Goal: Feedback & Contribution: Contribute content

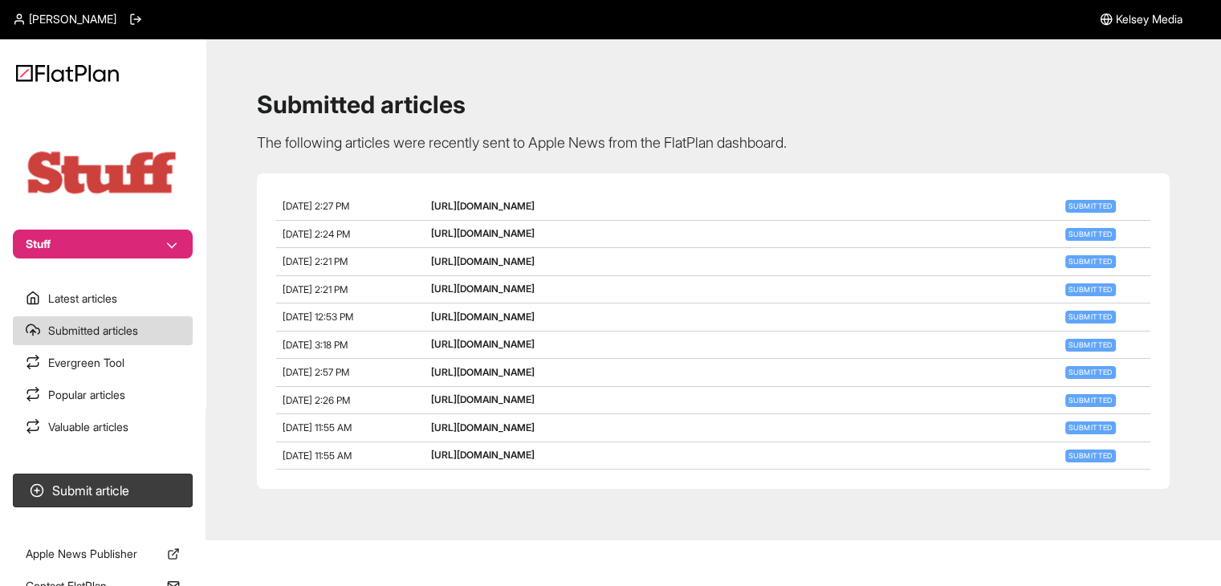
click at [141, 258] on button "Stuff" at bounding box center [103, 244] width 180 height 29
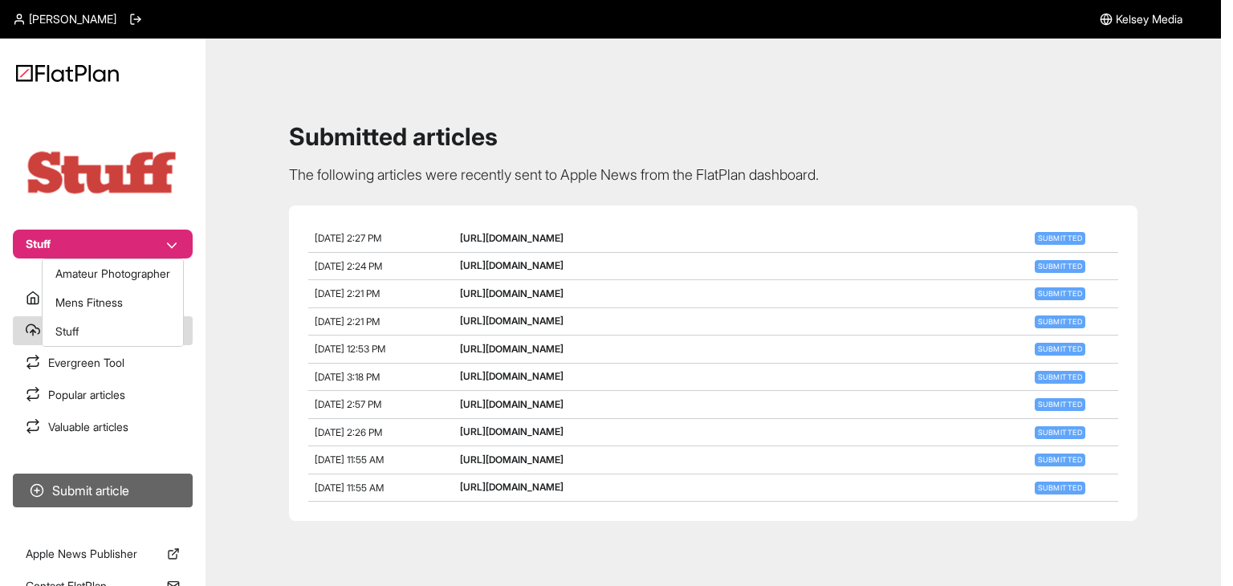
click at [143, 489] on nav "Stuff Latest articles Submitted articles Evergreen Tool Popular articles Valuab…" at bounding box center [102, 293] width 205 height 586
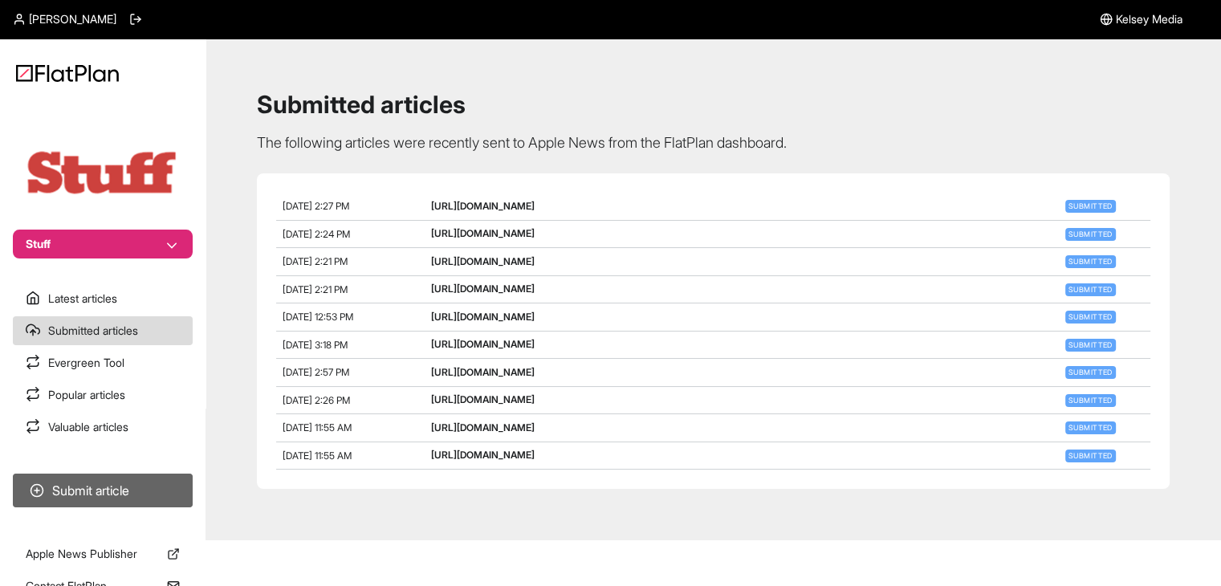
click at [144, 490] on button "Submit article" at bounding box center [103, 491] width 180 height 34
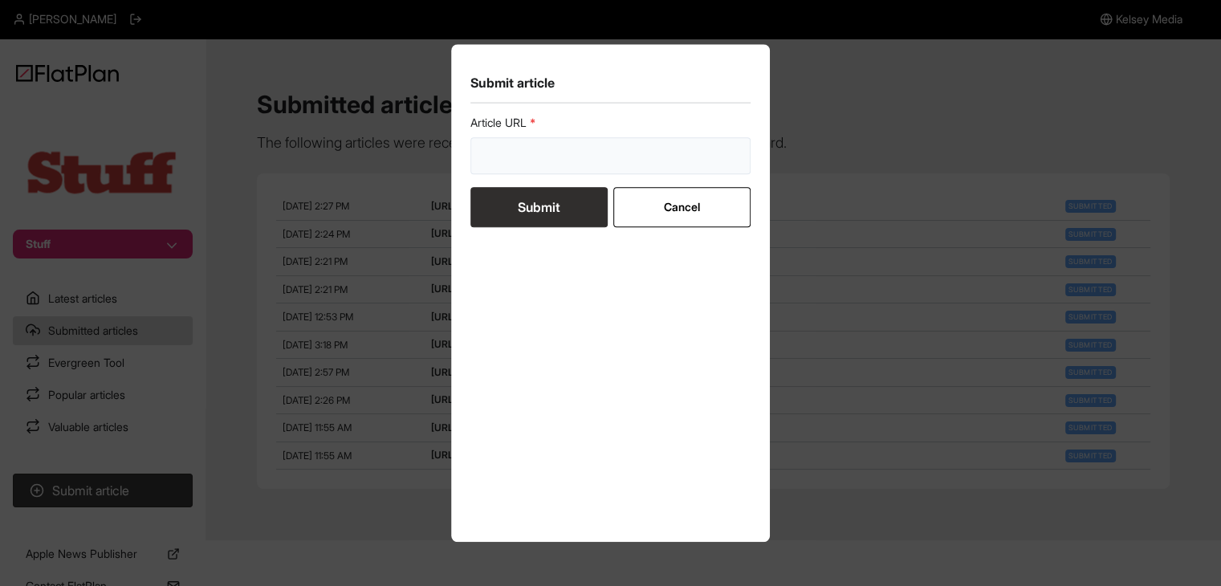
click at [574, 154] on input "url" at bounding box center [610, 155] width 281 height 37
paste input "https://www.stuff.tv/review/apple-tv-4k-review-3rd-gen/"
type input "https://www.stuff.tv/review/apple-tv-4k-review-3rd-gen/"
click at [568, 209] on button "Submit" at bounding box center [538, 207] width 137 height 40
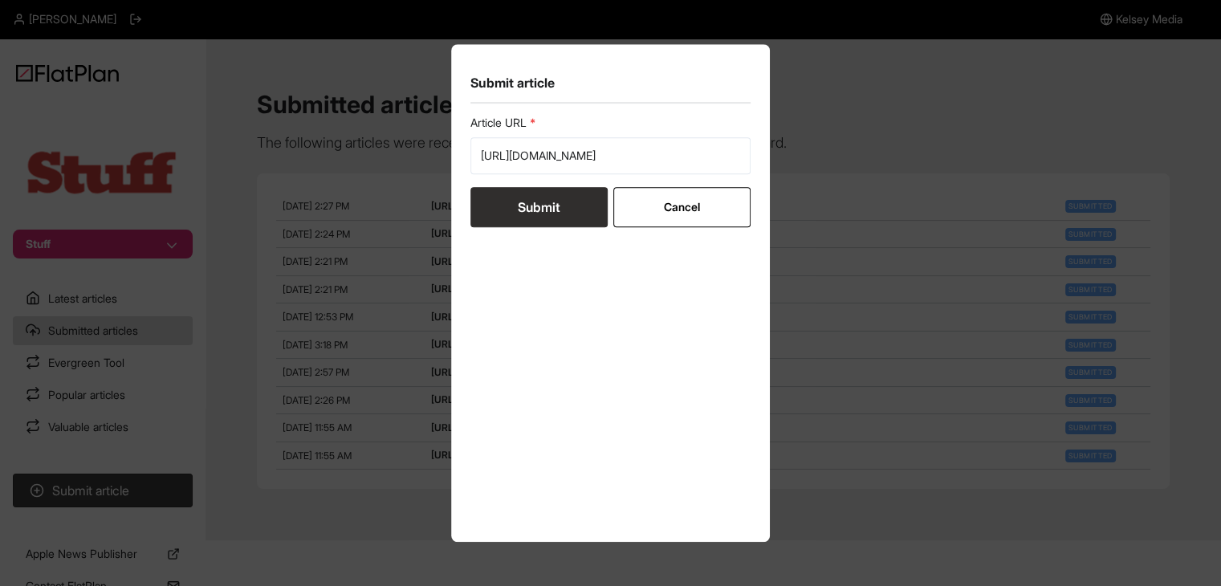
scroll to position [0, 0]
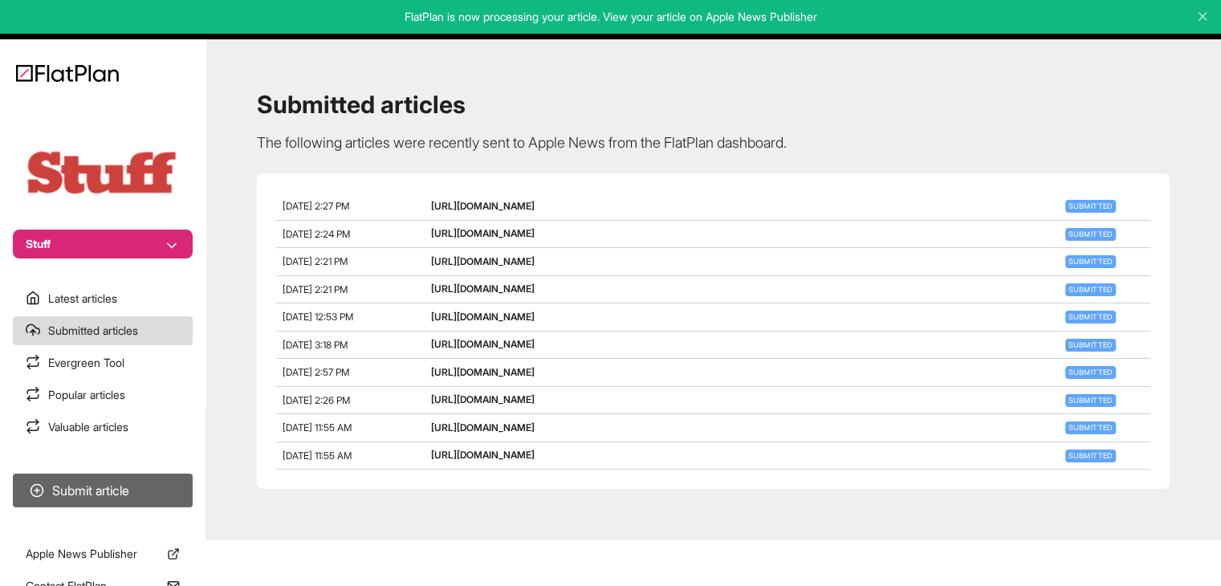
click at [118, 499] on button "Submit article" at bounding box center [103, 491] width 180 height 34
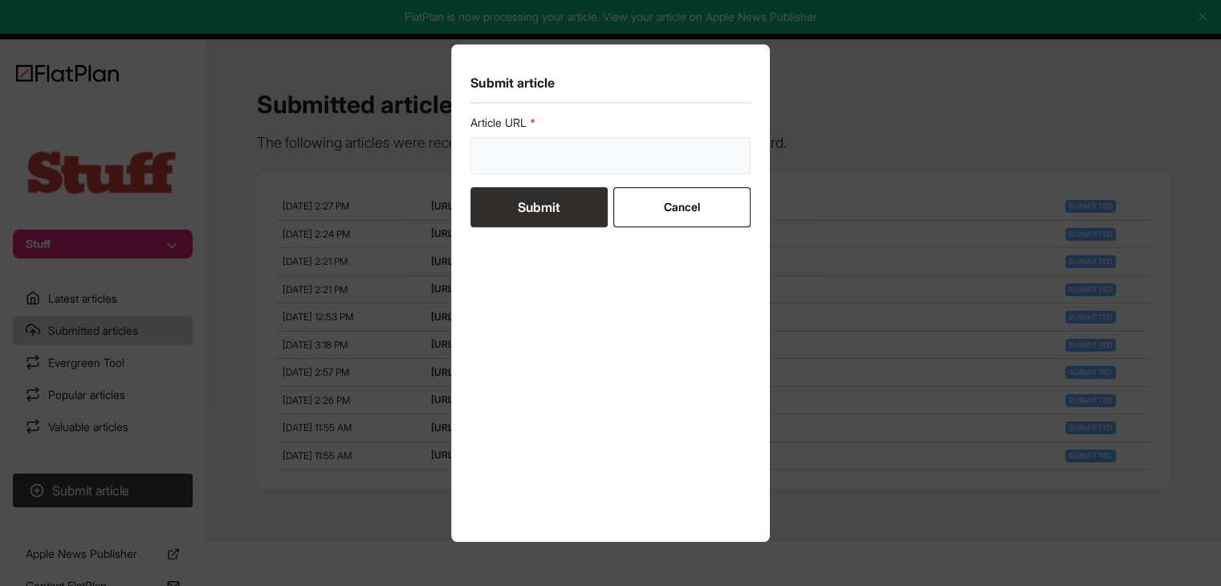
click at [568, 152] on input "url" at bounding box center [610, 155] width 281 height 37
paste input "https://www.stuff.tv/review/tesla-model-y-review/"
click at [565, 201] on form "Article URL https://www.stuff.tv/review/tesla-model-y-review/ Submit Cancel" at bounding box center [610, 171] width 281 height 112
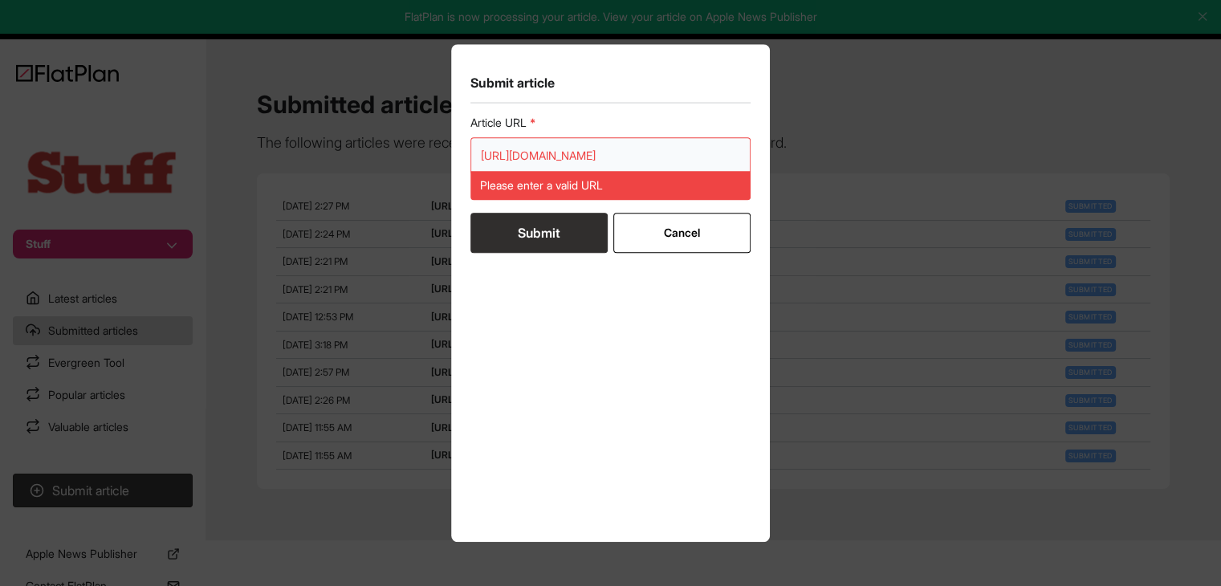
click at [649, 152] on input "https://www.stuff.tv/review/tesla-model-y-review/" at bounding box center [610, 155] width 281 height 37
paste input "url"
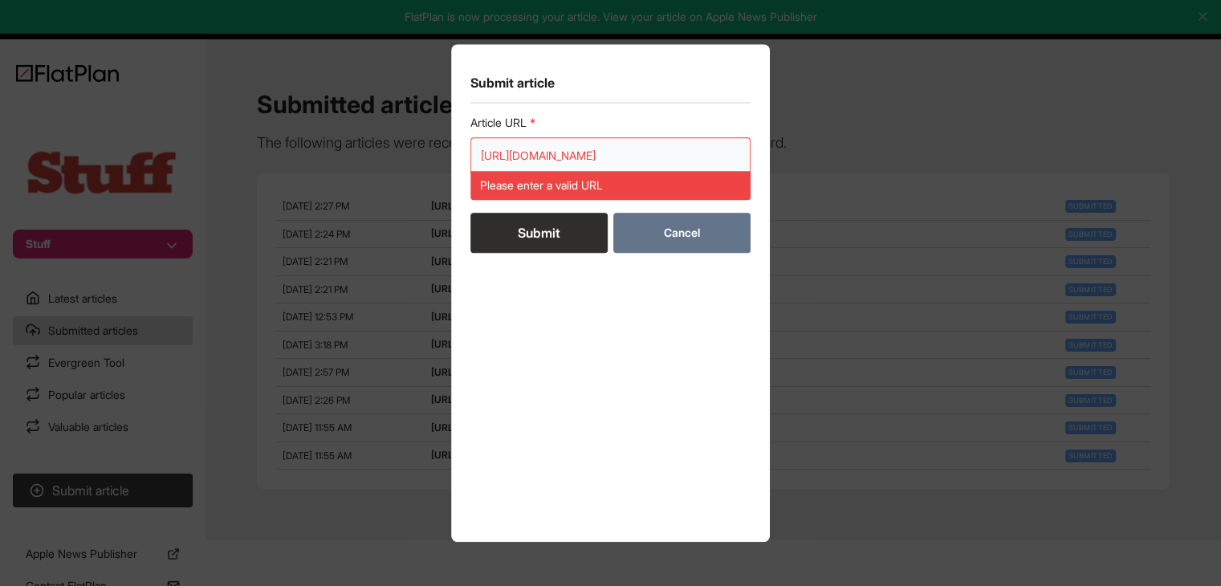
scroll to position [0, 6]
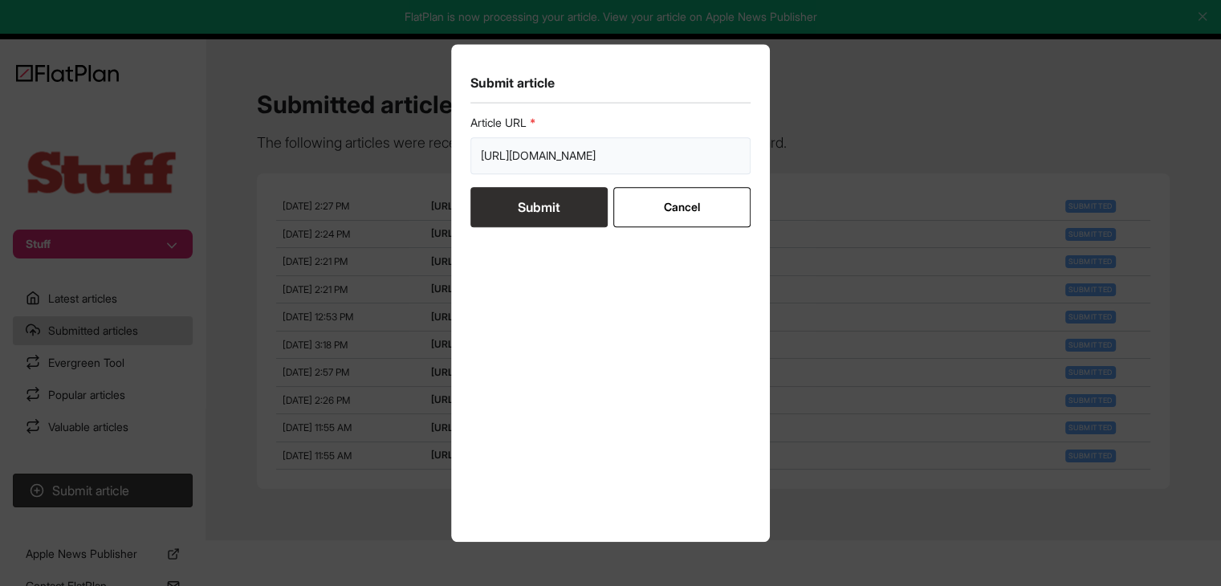
type input "https://www.stuff.tv/review/tesla-model-y-review/"
click at [574, 213] on button "Submit" at bounding box center [538, 207] width 137 height 40
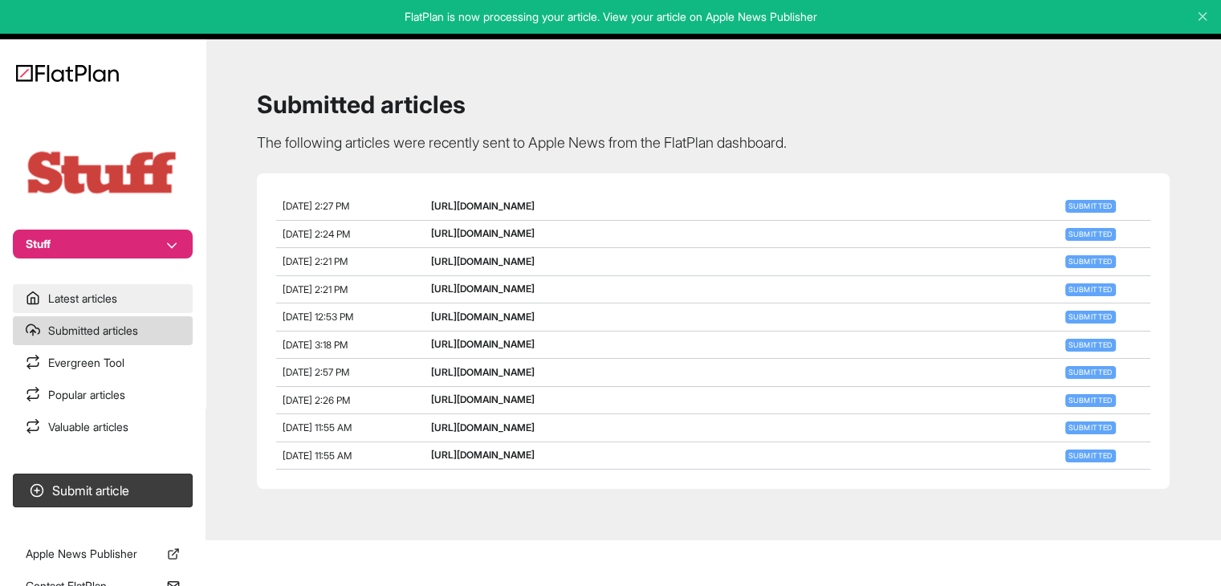
click at [118, 299] on link "Latest articles" at bounding box center [103, 298] width 180 height 29
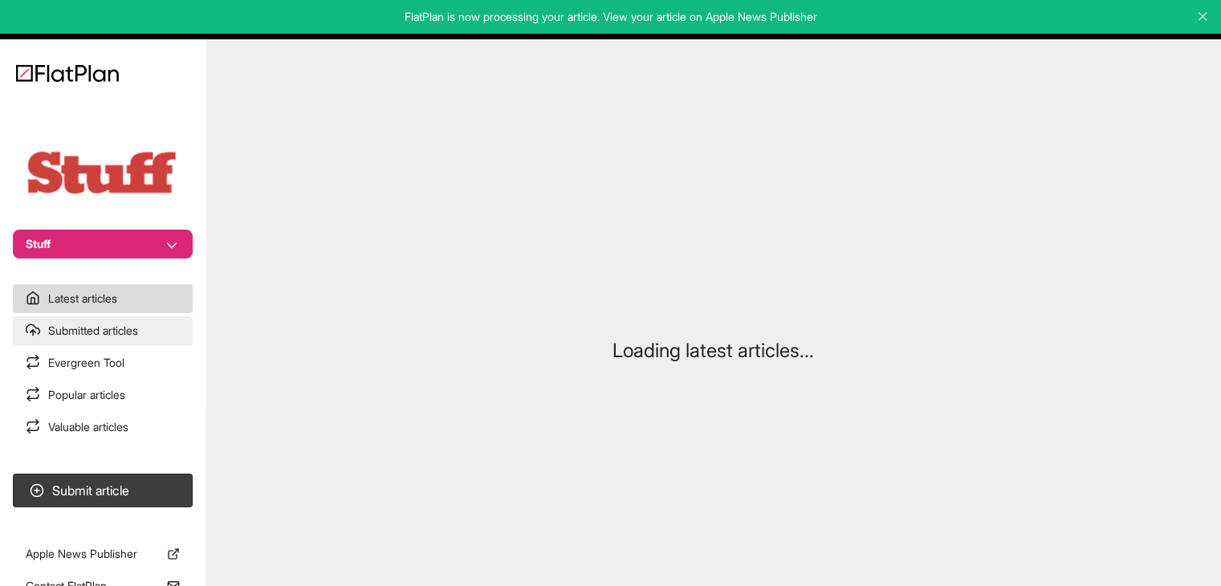
click at [112, 329] on link "Submitted articles" at bounding box center [103, 330] width 180 height 29
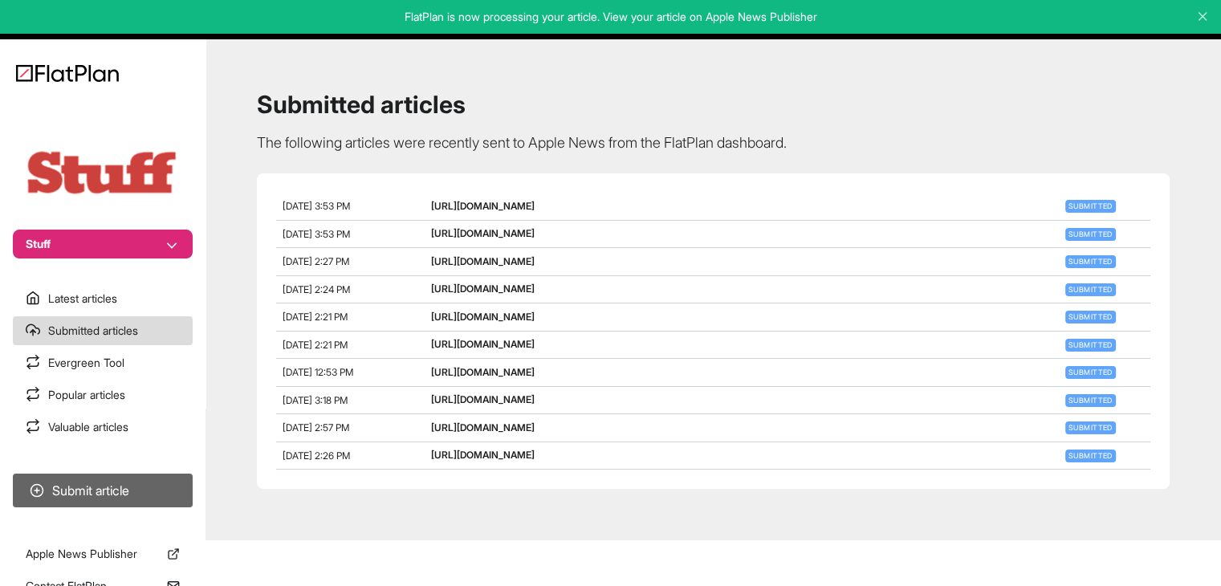
click at [124, 482] on button "Submit article" at bounding box center [103, 491] width 180 height 34
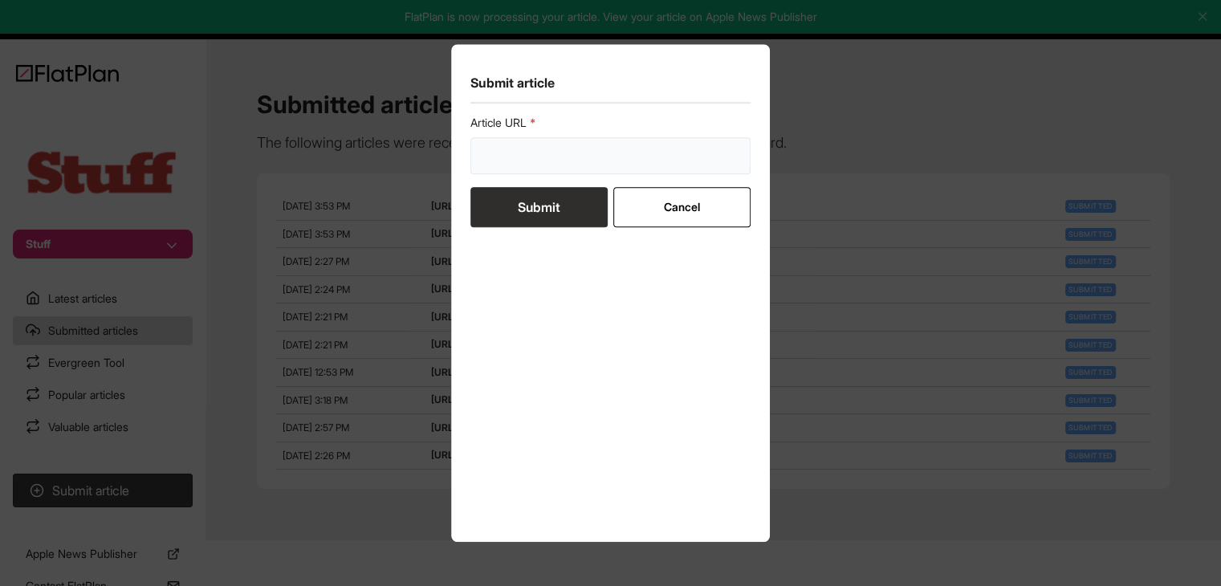
click at [506, 168] on input "url" at bounding box center [610, 155] width 281 height 37
paste input "https://www.stuff.tv/features/ranked-every-iphone-in-order-greatness/"
click at [498, 218] on button "Submit" at bounding box center [538, 207] width 137 height 40
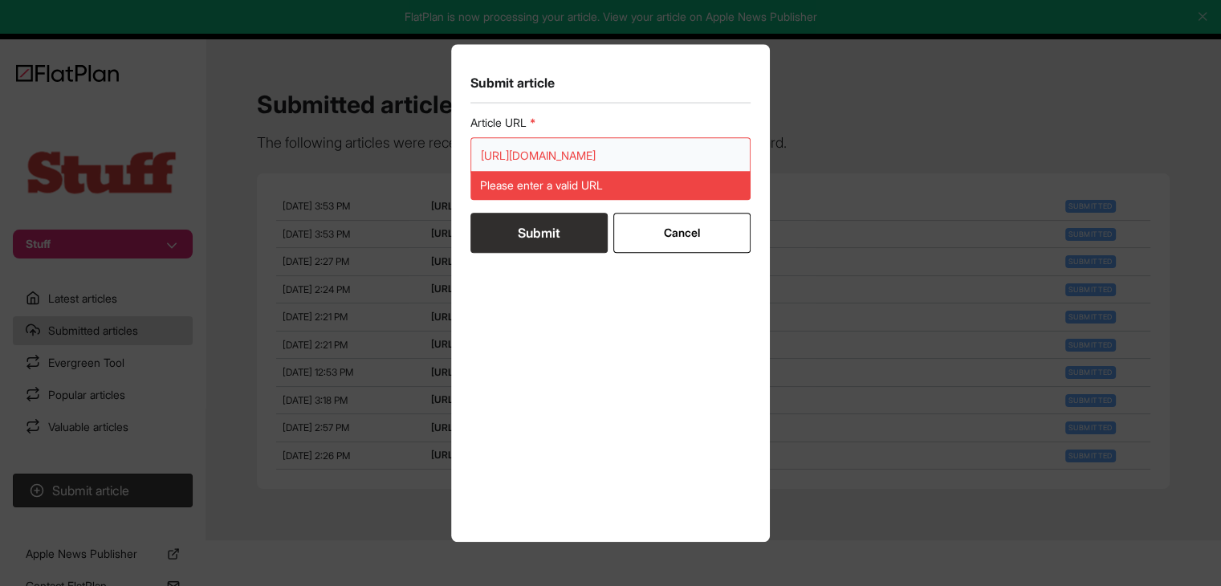
click at [566, 156] on input "https://www.stuff.tv/features/ranked-every-iphone-in-order-greatness/" at bounding box center [610, 155] width 281 height 37
click at [567, 150] on input "https://www.stuff.tv/features/ranked-every-iphone-in-order-greatness/" at bounding box center [610, 155] width 281 height 37
click at [567, 147] on input "https://www.stuff.tv/features/ranked-every-iphone-in-order-greatness/" at bounding box center [610, 155] width 281 height 37
click at [566, 148] on input "https://www.stuff.tv/features/ranked-every-iphone-in-order-greatness/" at bounding box center [610, 155] width 281 height 37
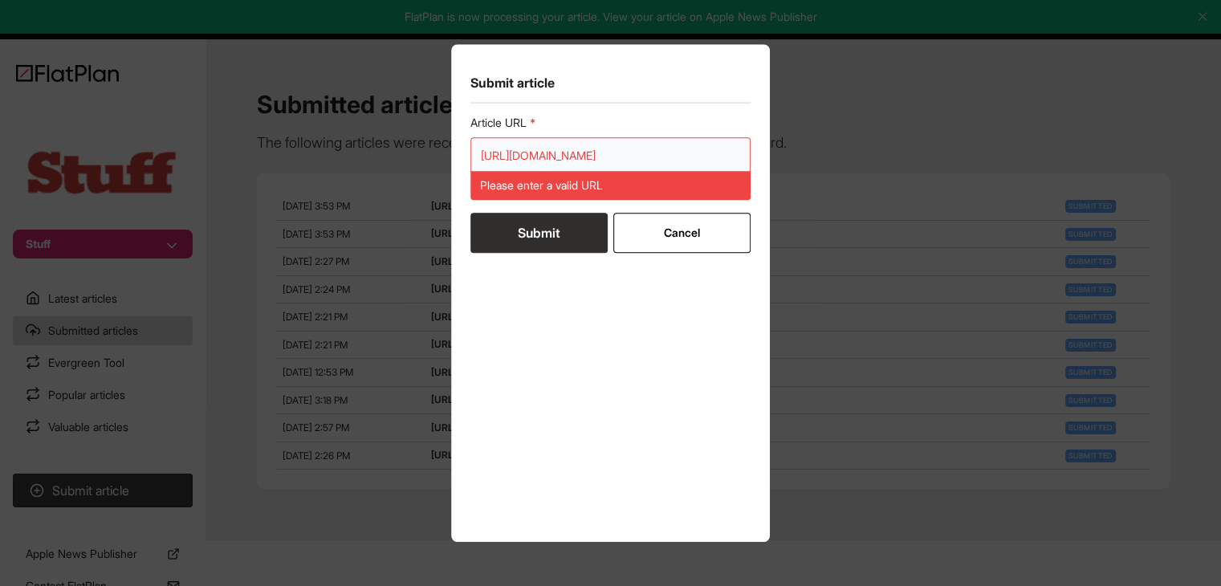
click at [565, 148] on input "https://www.stuff.tv/features/ranked-every-iphone-in-order-greatness/" at bounding box center [610, 155] width 281 height 37
paste input "url"
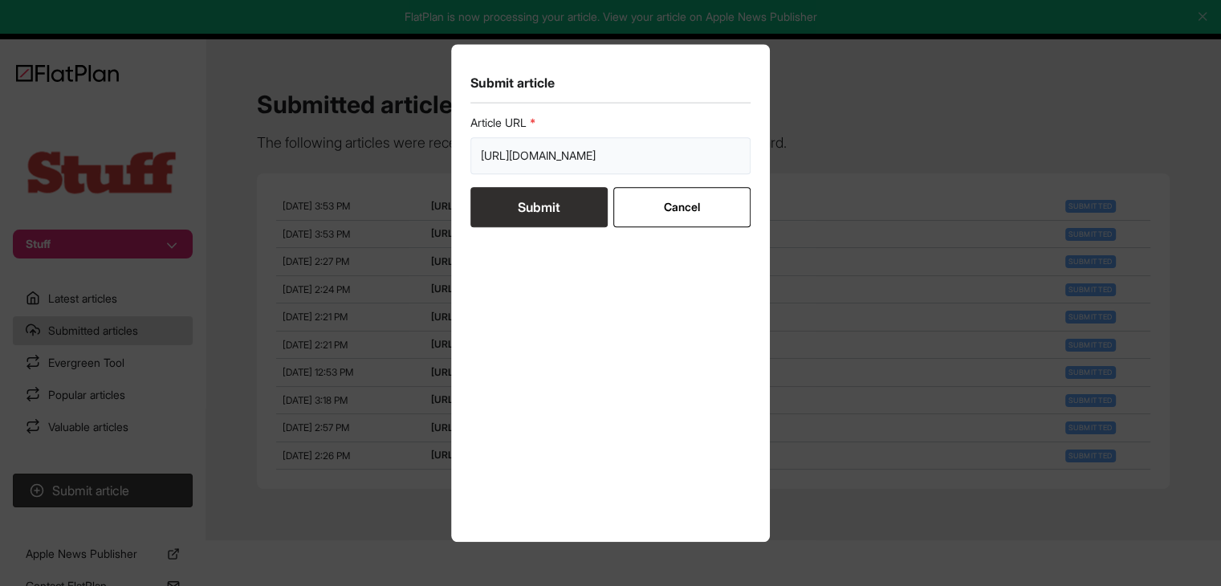
type input "https://www.stuff.tv/features/ranked-every-iphone-in-order-greatness/"
click at [514, 204] on button "Submit" at bounding box center [538, 207] width 137 height 40
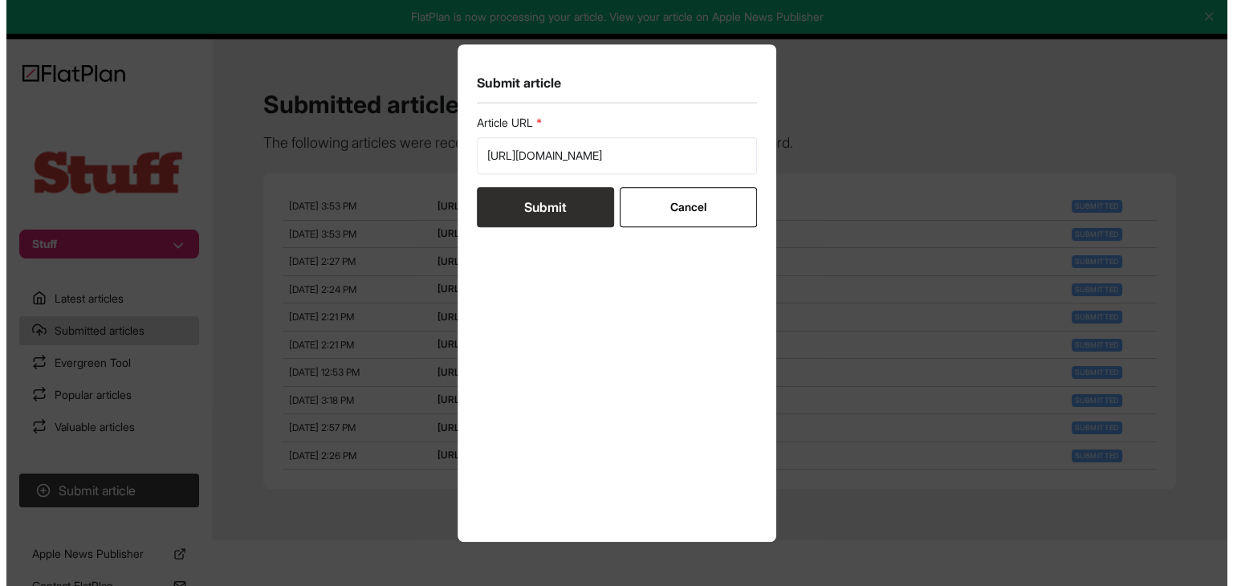
scroll to position [0, 0]
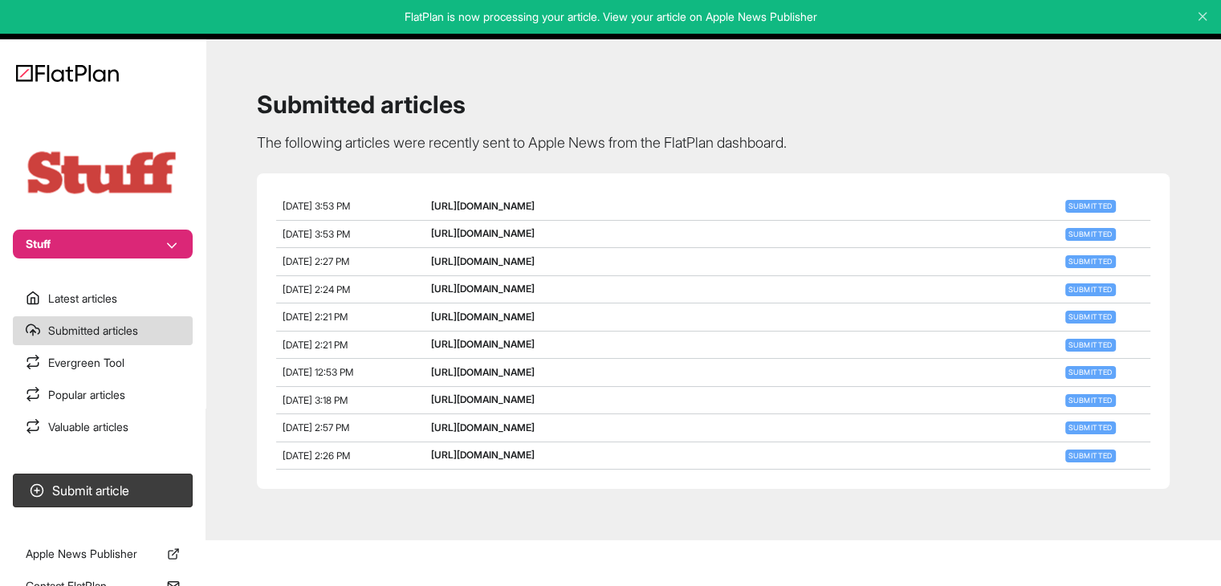
click at [149, 238] on button "Stuff" at bounding box center [103, 244] width 180 height 29
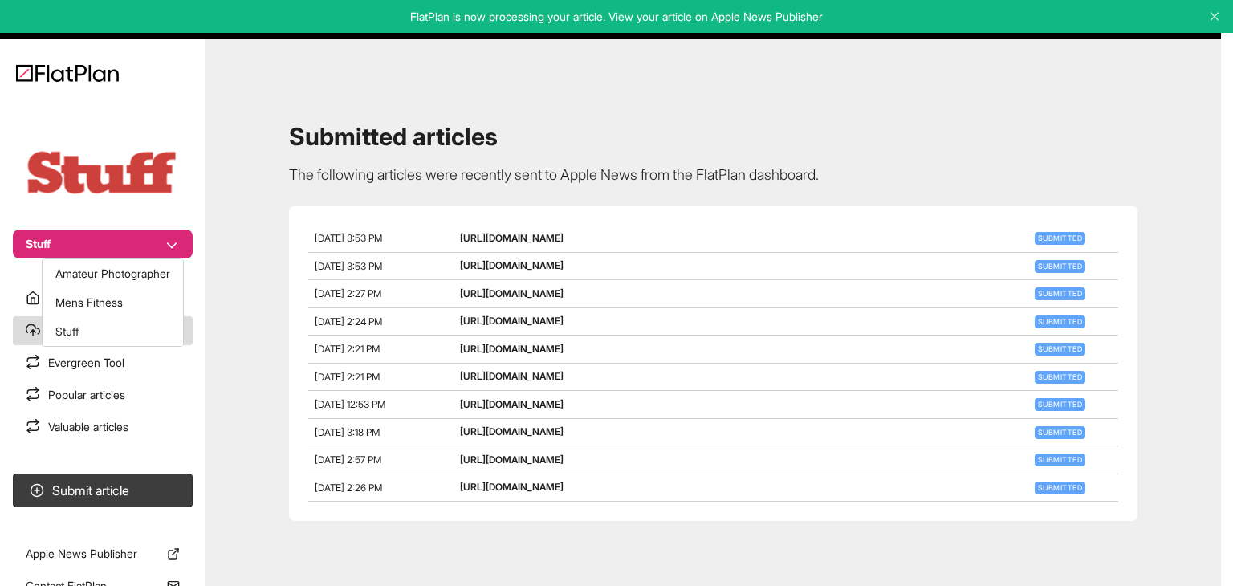
click at [150, 262] on button "Amateur Photographer" at bounding box center [113, 273] width 140 height 29
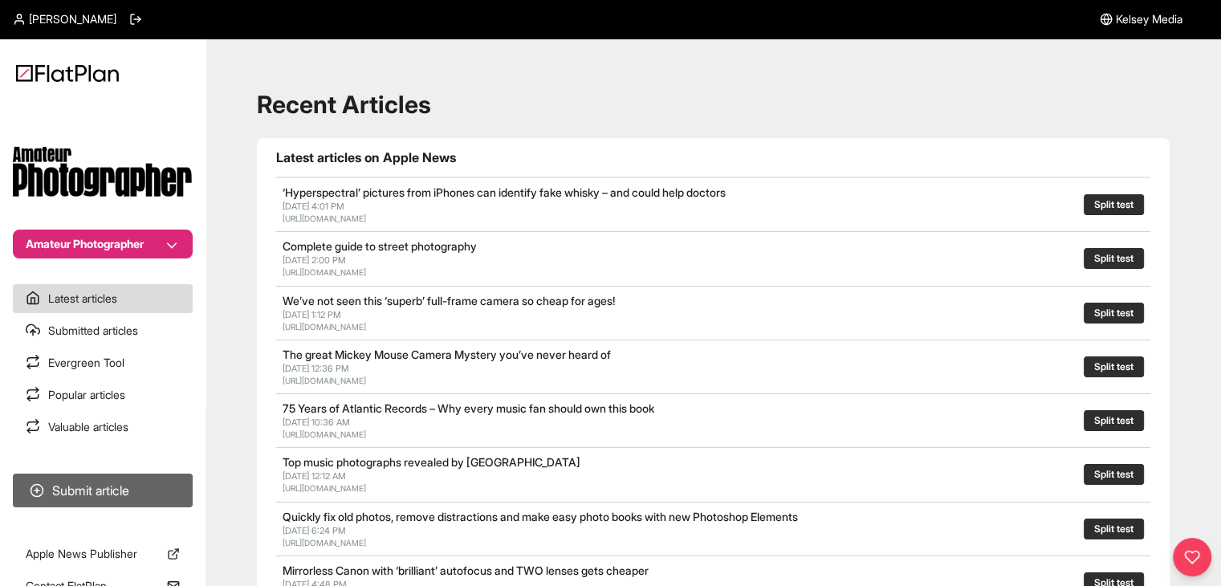
click at [177, 480] on button "Submit article" at bounding box center [103, 491] width 180 height 34
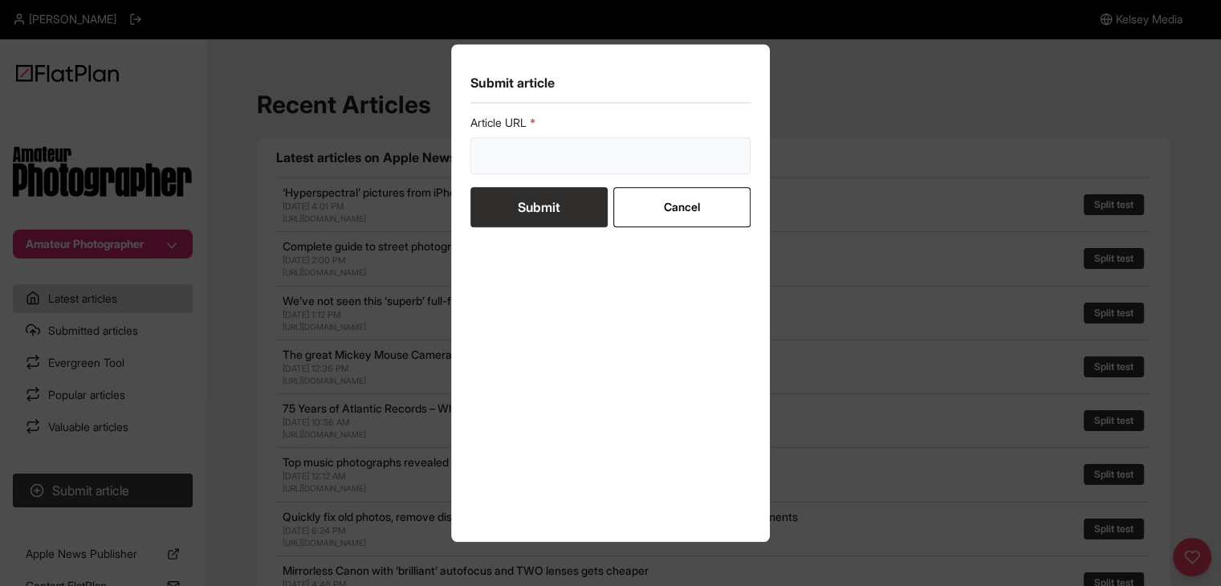
click at [575, 148] on input "url" at bounding box center [610, 155] width 281 height 37
paste input "https://amateurphotographer.com/technique/expert_advice/successful-boudoir-phot…"
type input "https://amateurphotographer.com/technique/expert_advice/successful-boudoir-phot…"
click at [549, 213] on button "Submit" at bounding box center [538, 207] width 137 height 40
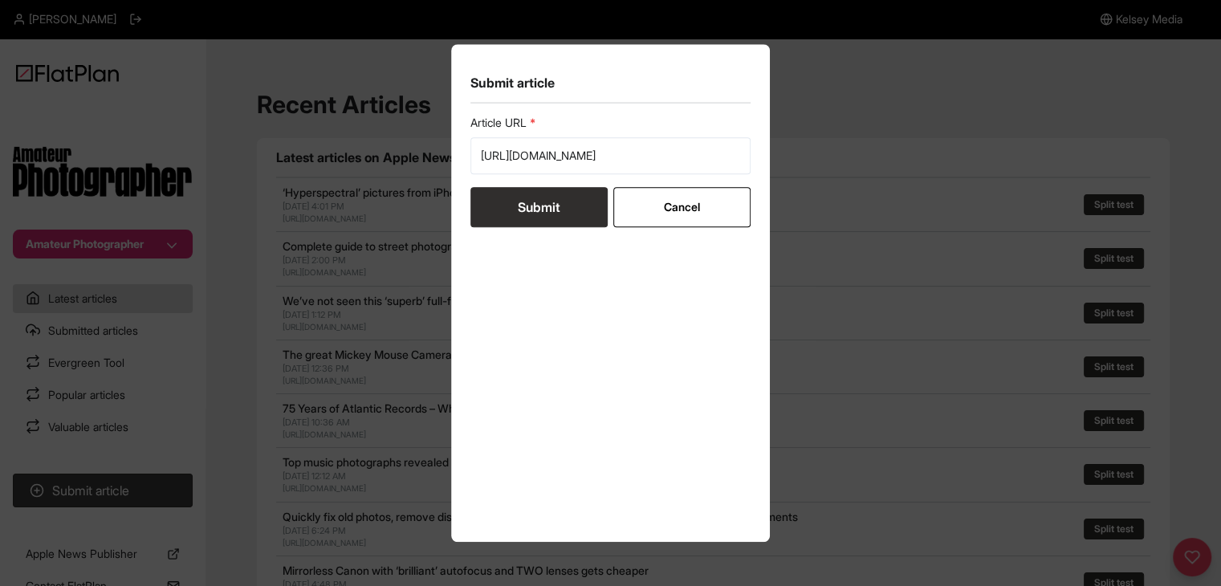
scroll to position [0, 0]
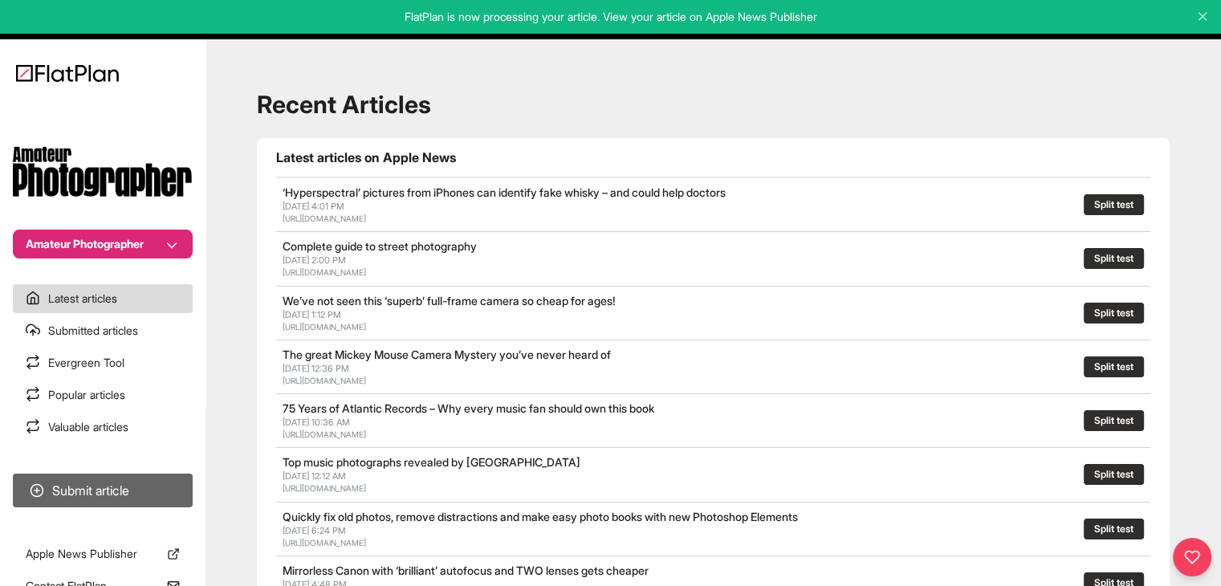
click at [132, 504] on button "Submit article" at bounding box center [103, 491] width 180 height 34
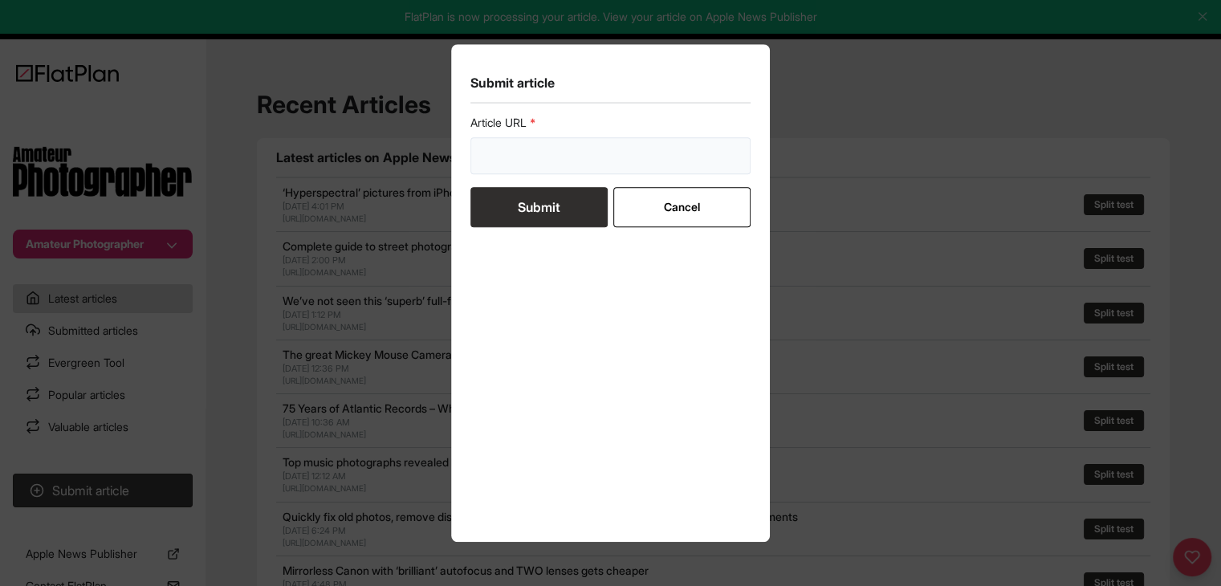
click at [562, 171] on input "url" at bounding box center [610, 155] width 281 height 37
paste input "https://amateurphotographer.com/technique/expert_advice/fine-art-nudes-with-the…"
type input "https://amateurphotographer.com/technique/expert_advice/fine-art-nudes-with-the…"
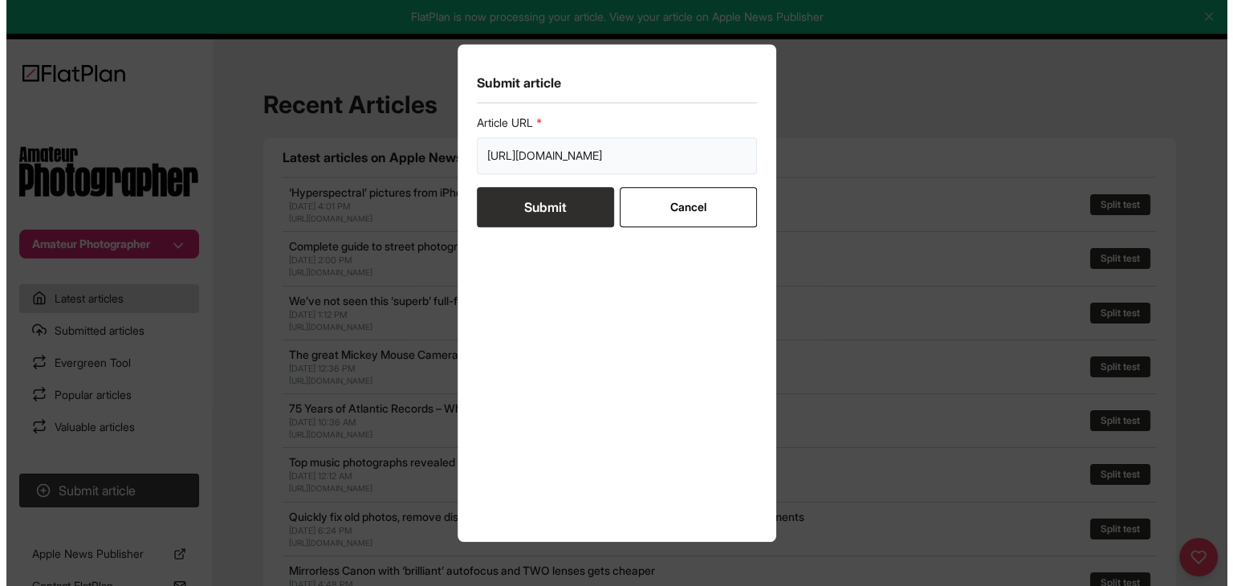
scroll to position [0, 0]
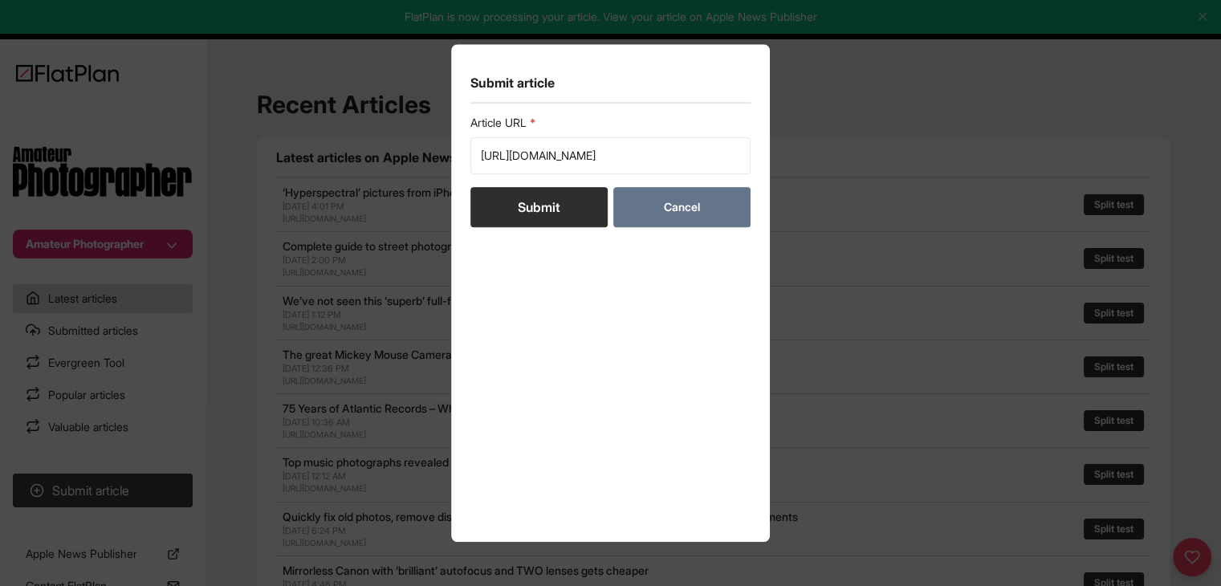
click at [654, 203] on button "Cancel" at bounding box center [681, 207] width 137 height 40
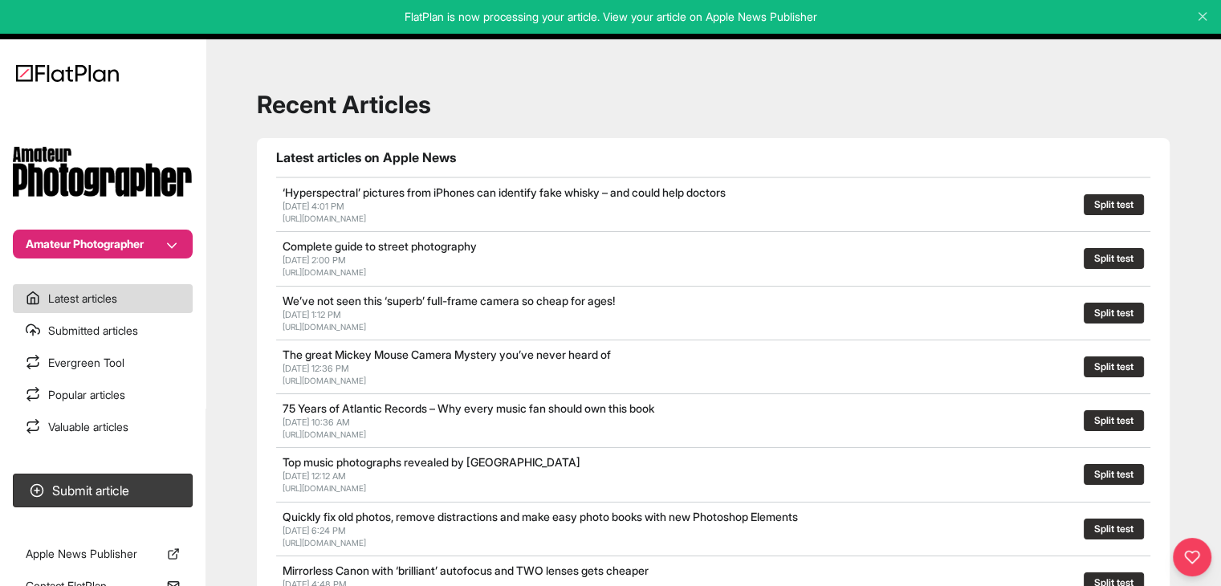
click at [192, 254] on button "Amateur Photographer" at bounding box center [103, 244] width 180 height 29
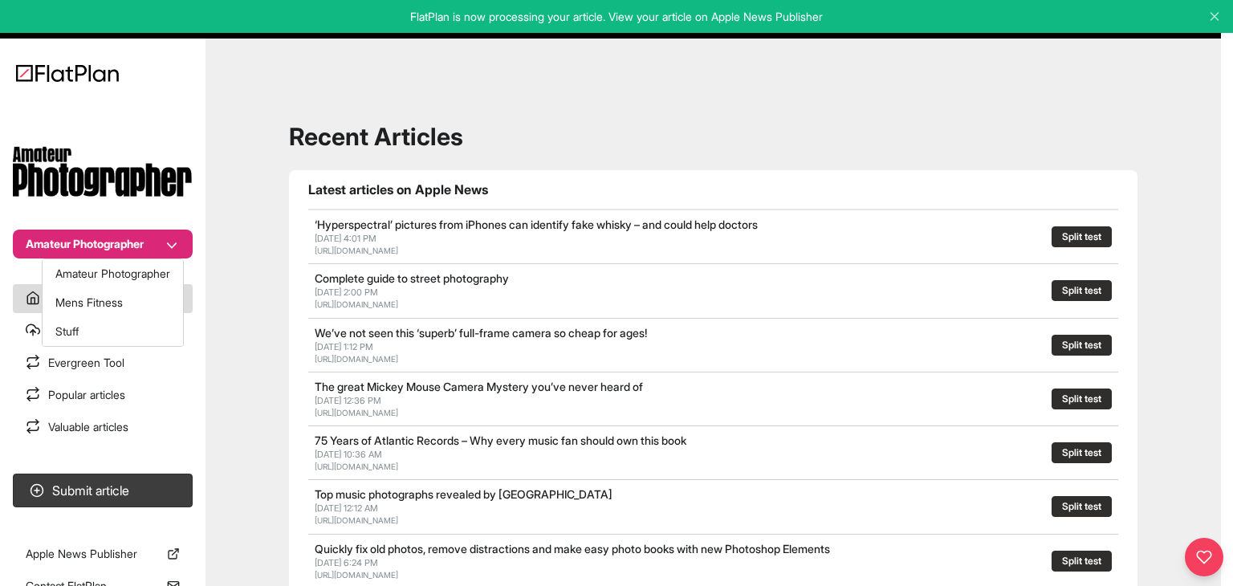
click at [170, 250] on button "Amateur Photographer" at bounding box center [103, 244] width 180 height 29
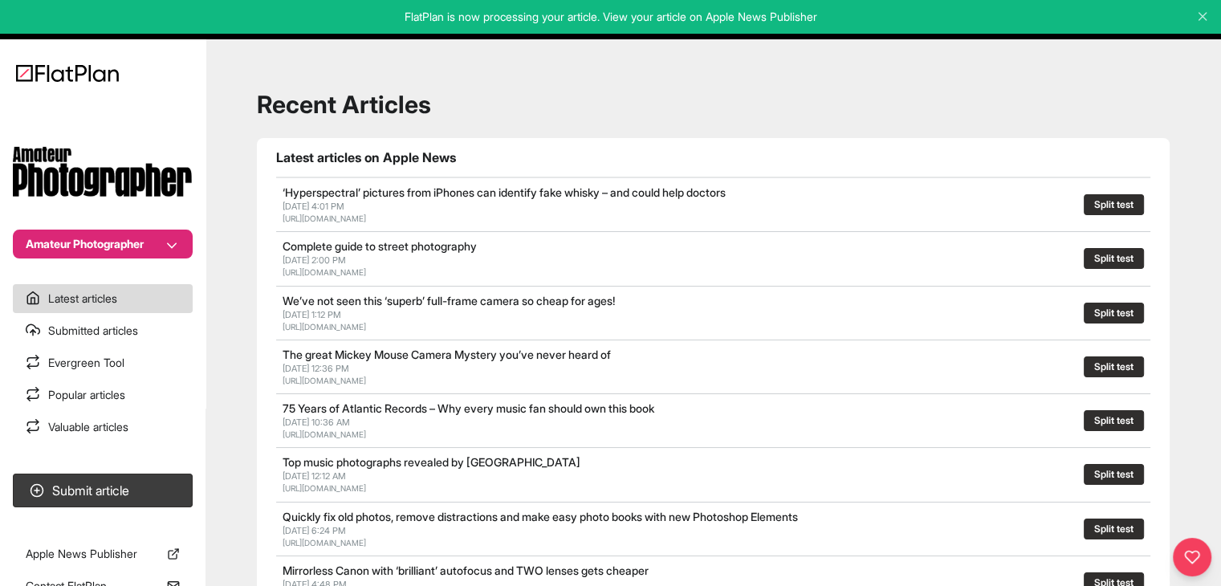
click at [128, 262] on nav "Amateur Photographer Latest articles Submitted articles Evergreen Tool Popular …" at bounding box center [102, 293] width 205 height 586
click at [133, 248] on button "Amateur Photographer" at bounding box center [103, 244] width 180 height 29
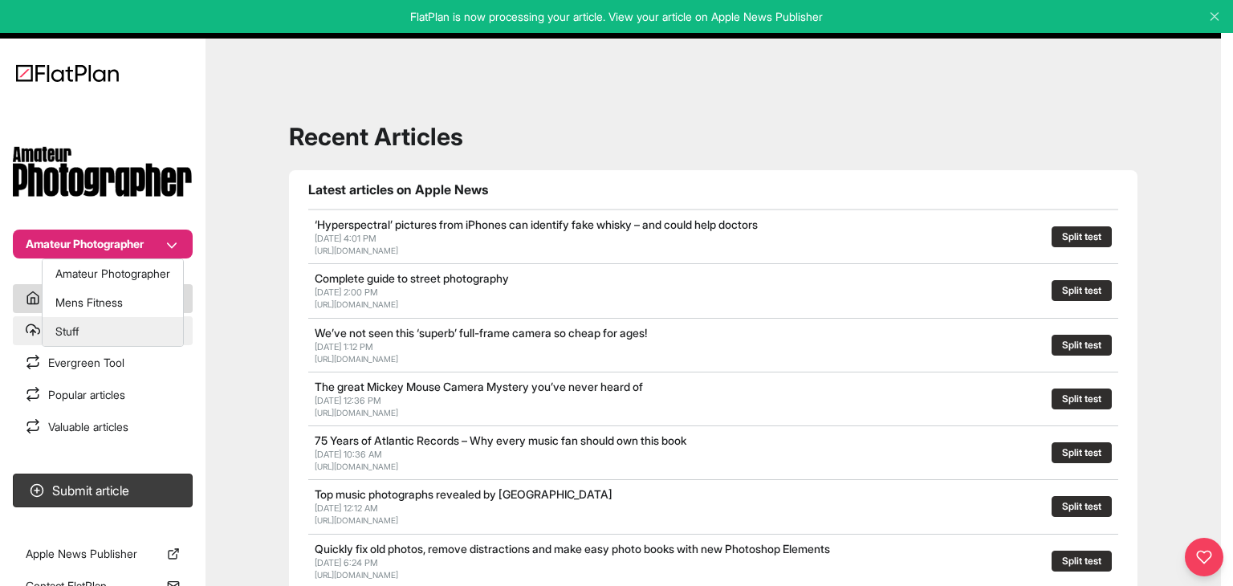
click at [112, 335] on button "Stuff" at bounding box center [113, 331] width 140 height 29
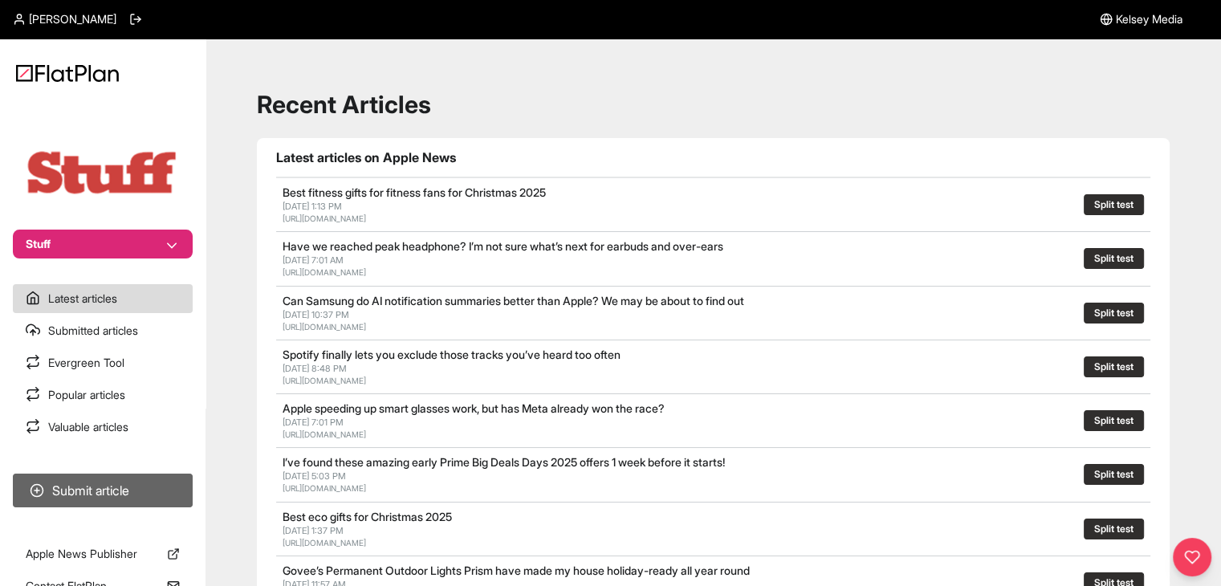
click at [71, 494] on button "Submit article" at bounding box center [103, 491] width 180 height 34
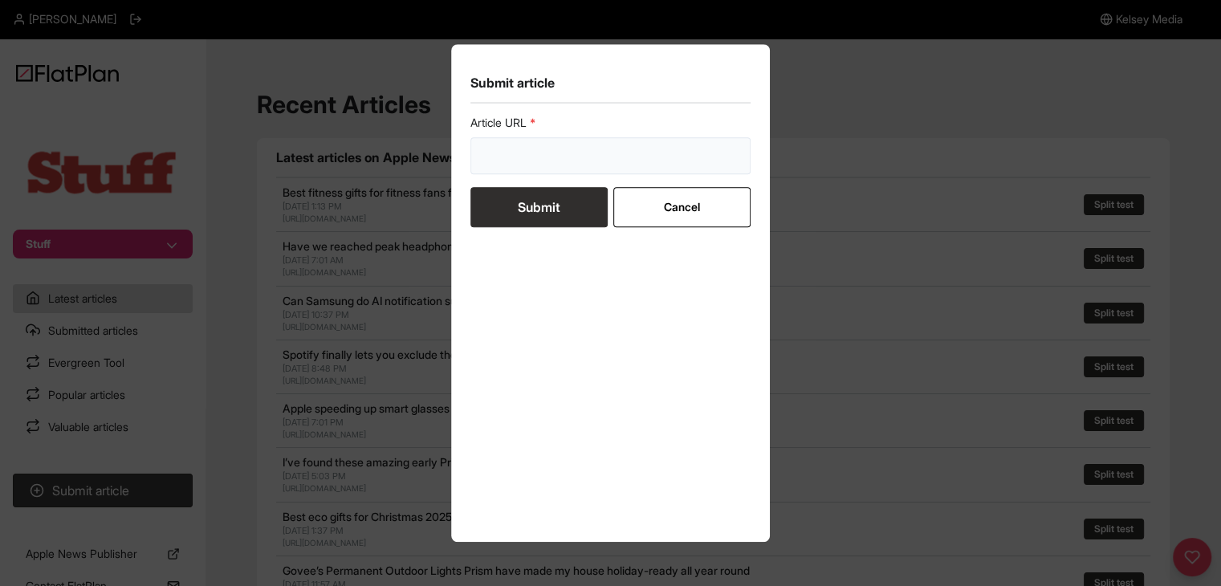
click at [501, 158] on input "url" at bounding box center [610, 155] width 281 height 37
paste input "[URL][DOMAIN_NAME]"
type input "[URL][DOMAIN_NAME]"
click at [496, 197] on button "Submit" at bounding box center [538, 207] width 137 height 40
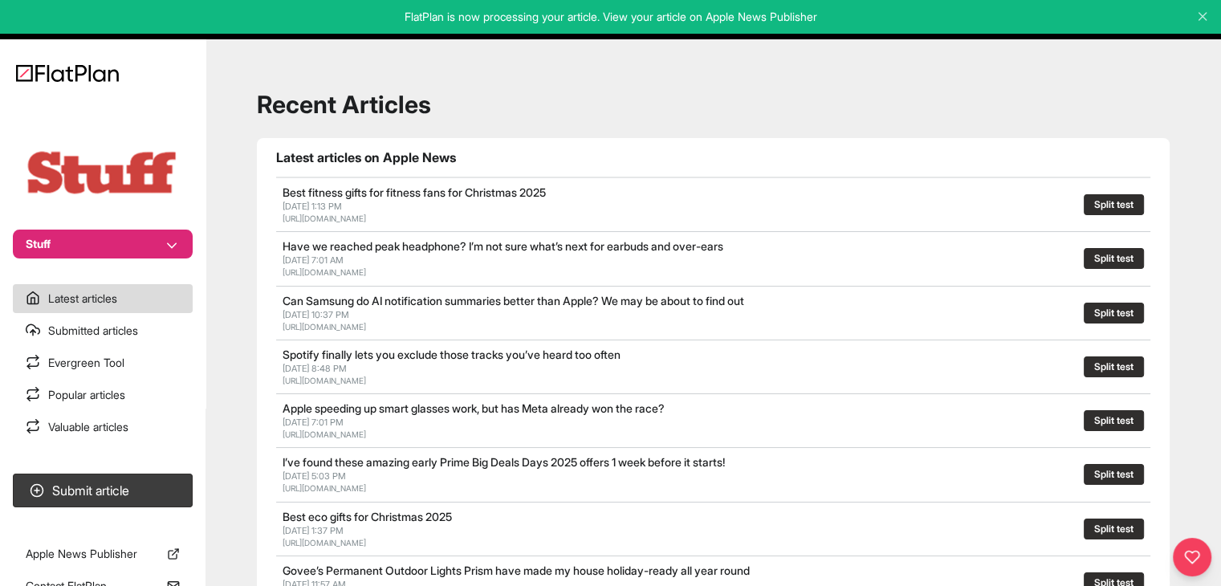
click at [128, 233] on button "Stuff" at bounding box center [103, 244] width 180 height 29
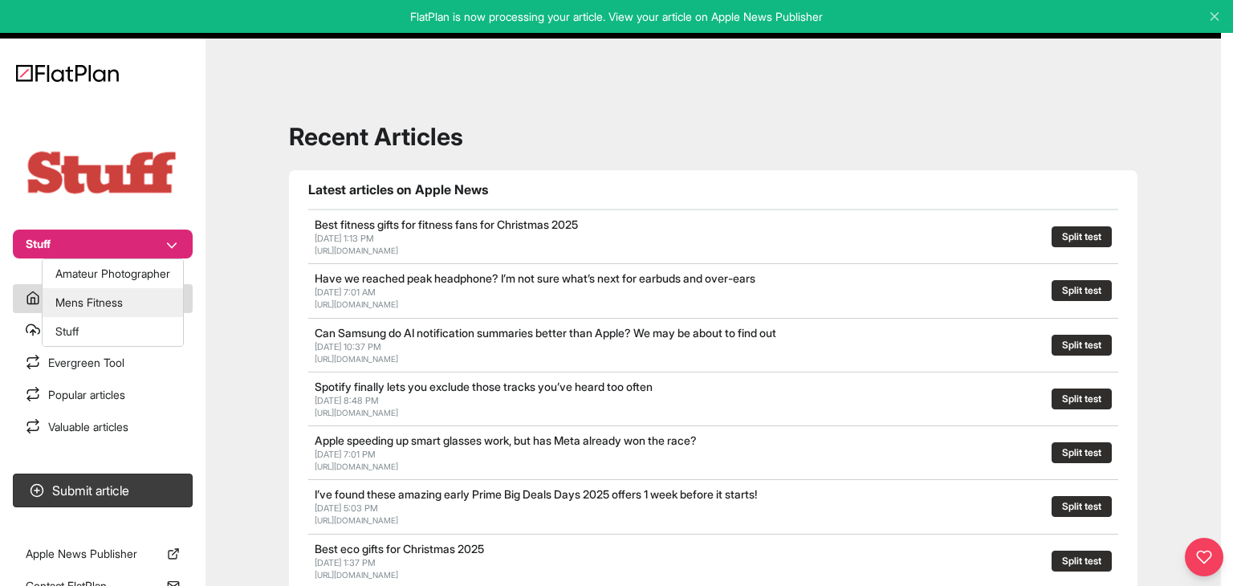
click at [132, 299] on button "Mens Fitness" at bounding box center [113, 302] width 140 height 29
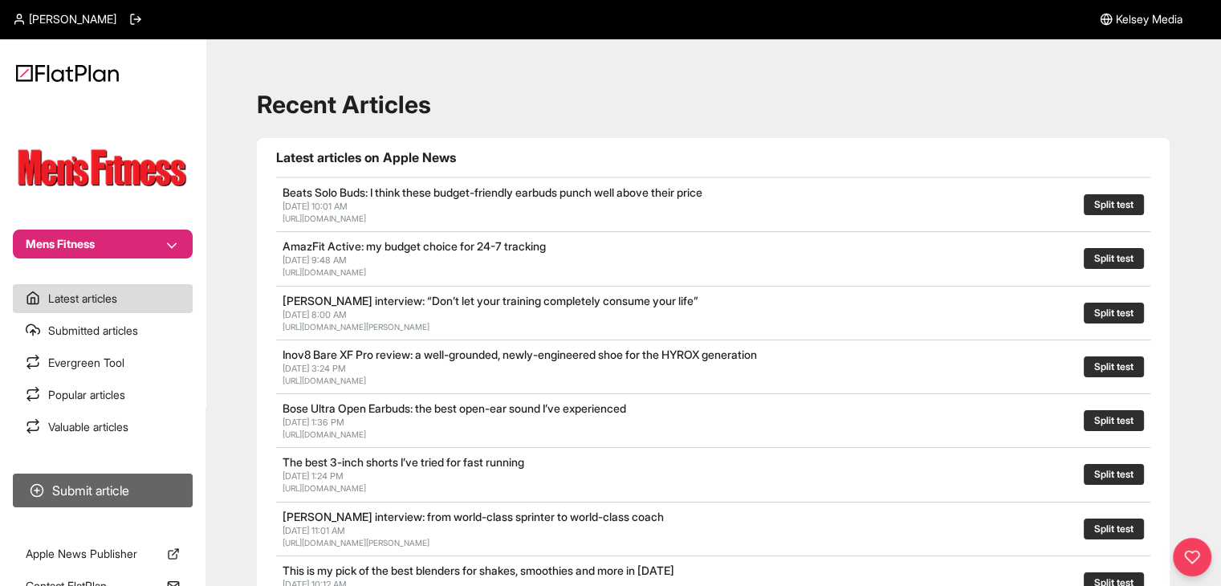
click at [140, 492] on button "Submit article" at bounding box center [103, 491] width 180 height 34
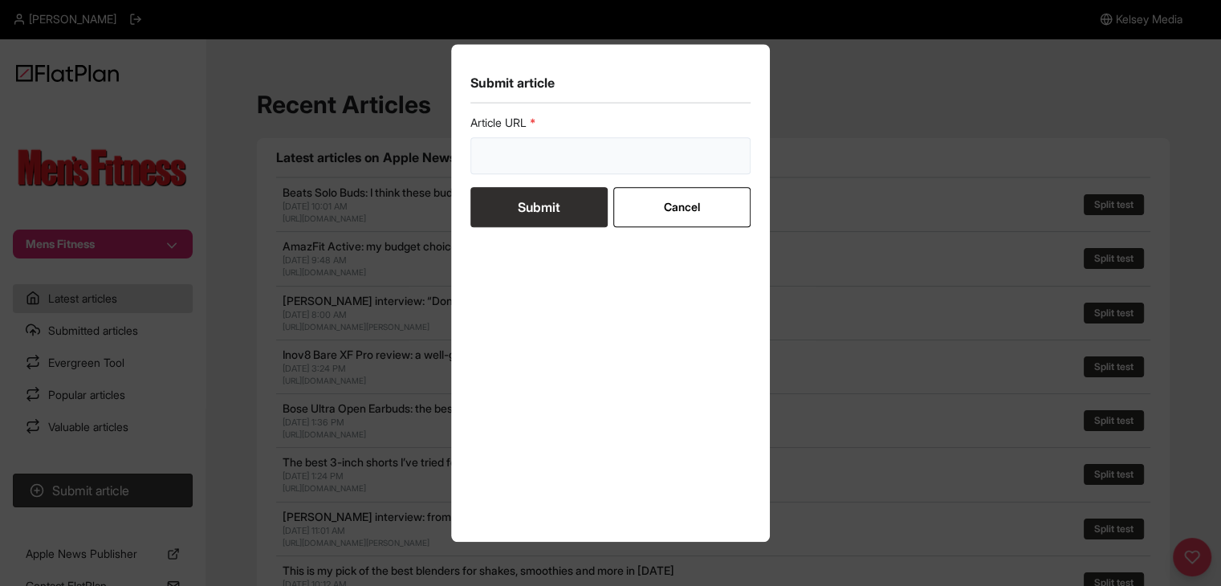
click at [547, 146] on input "url" at bounding box center [610, 155] width 281 height 37
paste input "[URL][DOMAIN_NAME]"
click at [526, 171] on input "[URL][DOMAIN_NAME]" at bounding box center [610, 155] width 281 height 37
type input "[URL][DOMAIN_NAME]"
click at [524, 194] on button "Submit" at bounding box center [538, 207] width 137 height 40
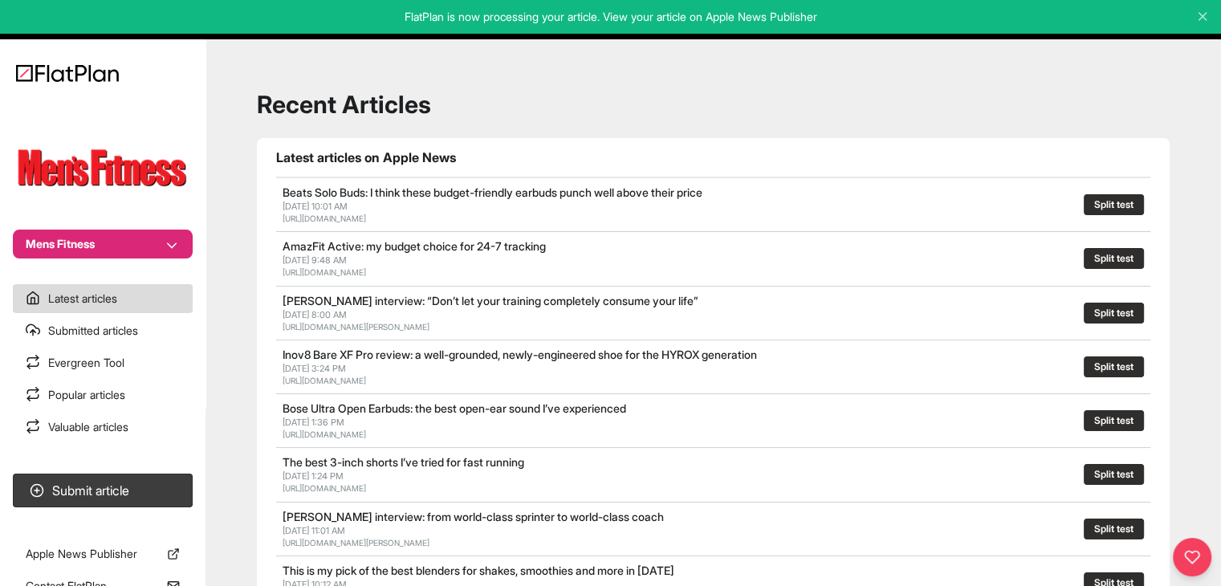
click at [144, 246] on button "Mens Fitness" at bounding box center [103, 244] width 180 height 29
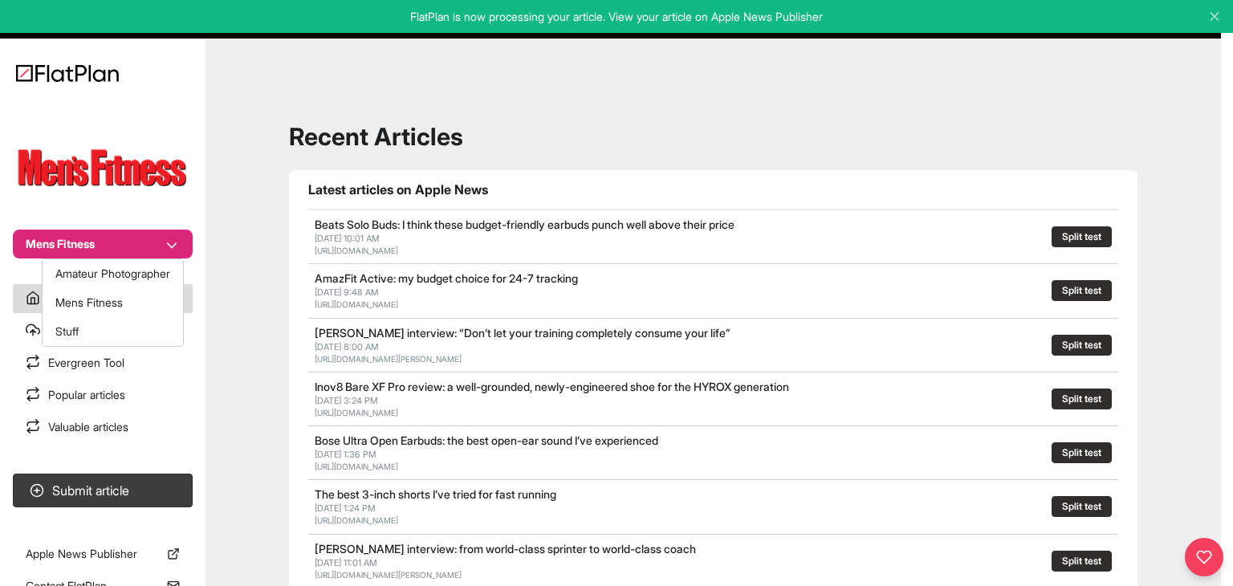
click at [160, 368] on nav "Mens Fitness Latest articles Submitted articles Evergreen Tool Popular articles…" at bounding box center [102, 293] width 205 height 586
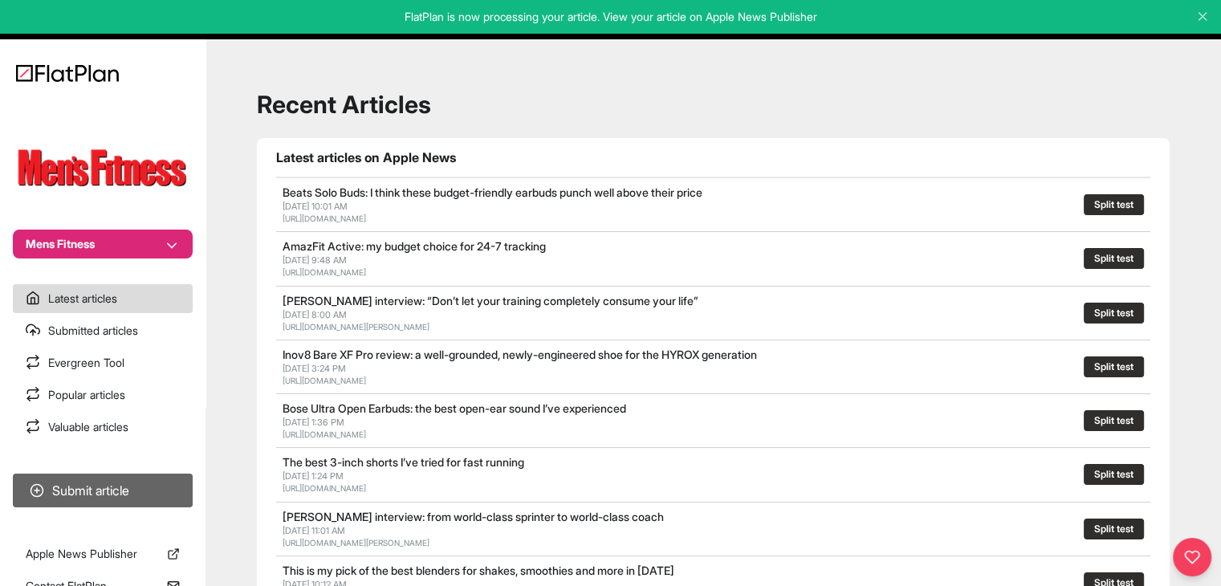
click at [116, 482] on button "Submit article" at bounding box center [103, 491] width 180 height 34
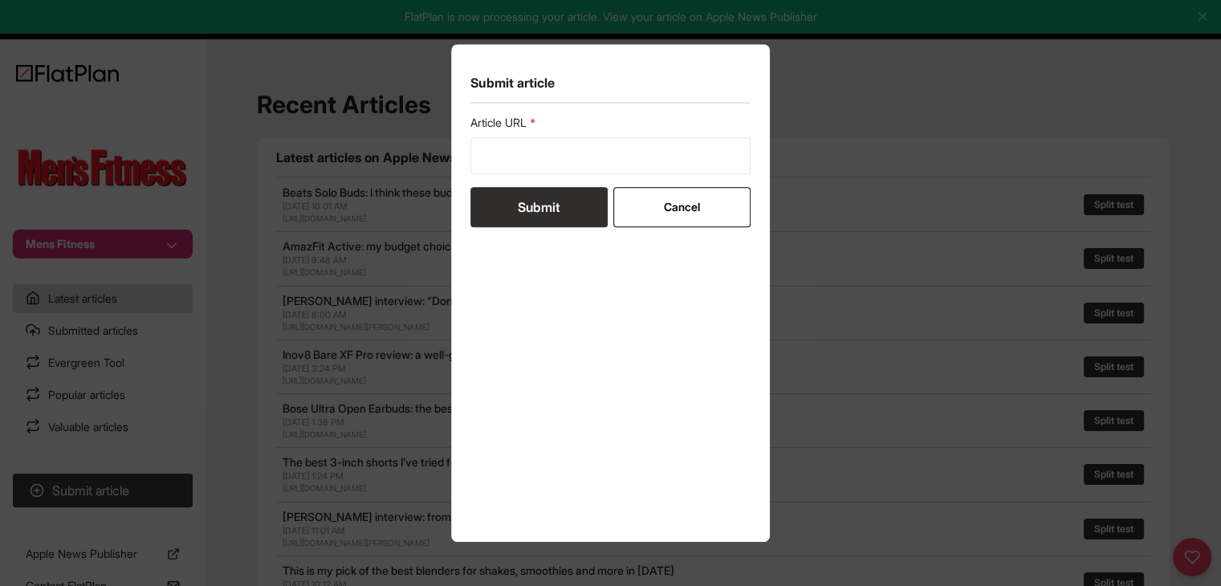
click at [495, 177] on form "Article URL Submit Cancel" at bounding box center [610, 171] width 281 height 112
click at [514, 165] on input "url" at bounding box center [610, 155] width 281 height 37
paste input "https://mensfitness.co.uk/review/apple-fitness/"
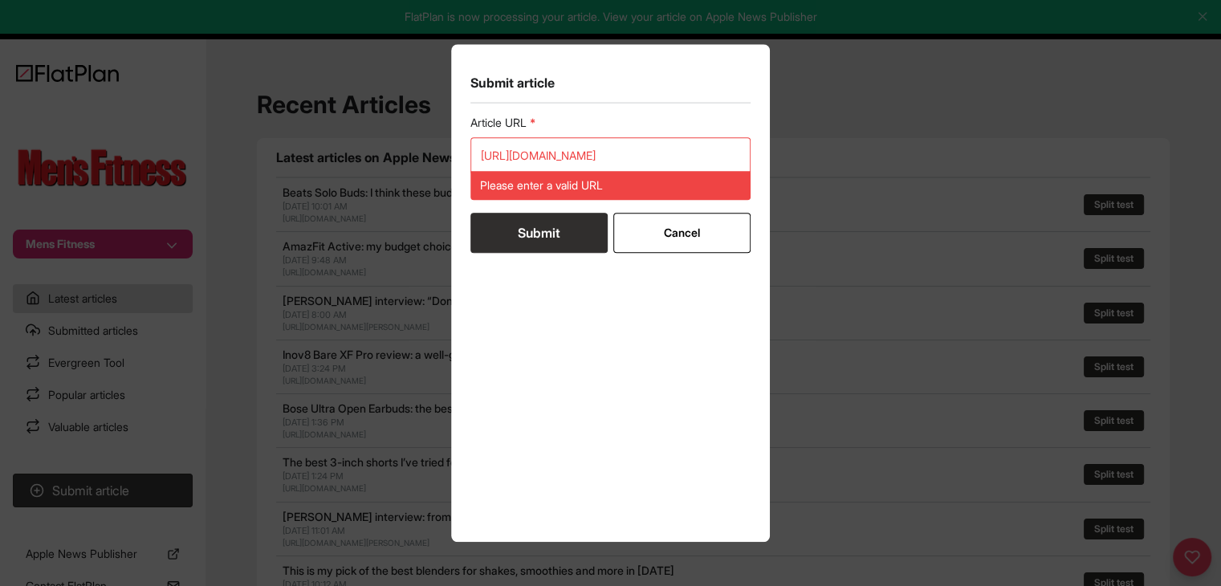
click at [523, 209] on form "Article URL https://mensfitness.co.uk/review/apple-fitness/ Please enter a vali…" at bounding box center [610, 184] width 281 height 138
click at [527, 155] on input "https://mensfitness.co.uk/review/apple-fitness/" at bounding box center [610, 155] width 281 height 37
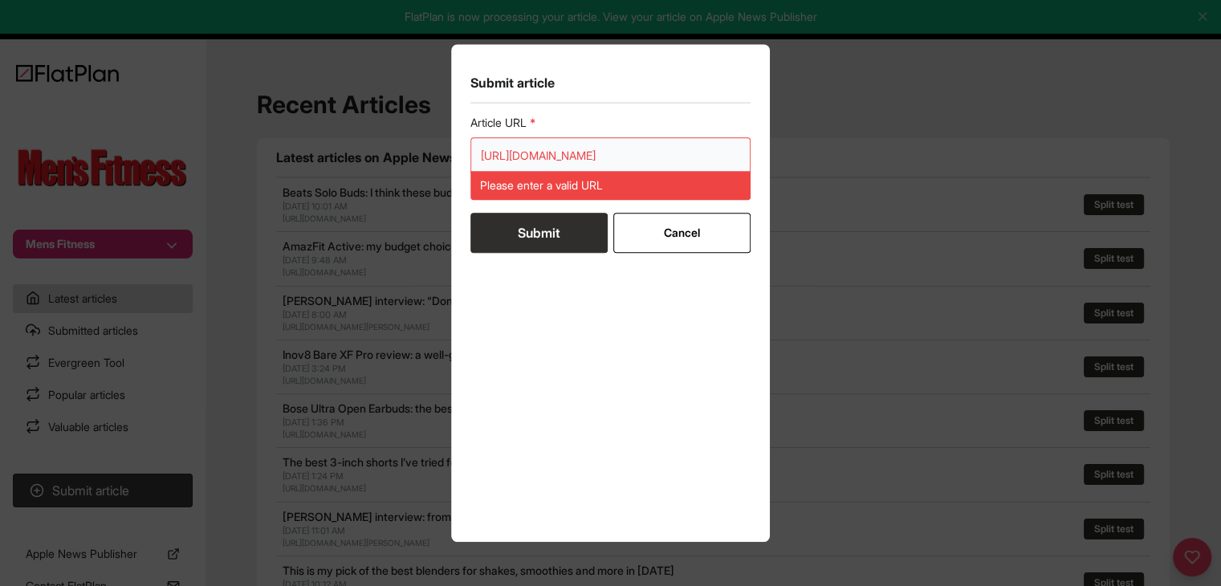
paste input "url"
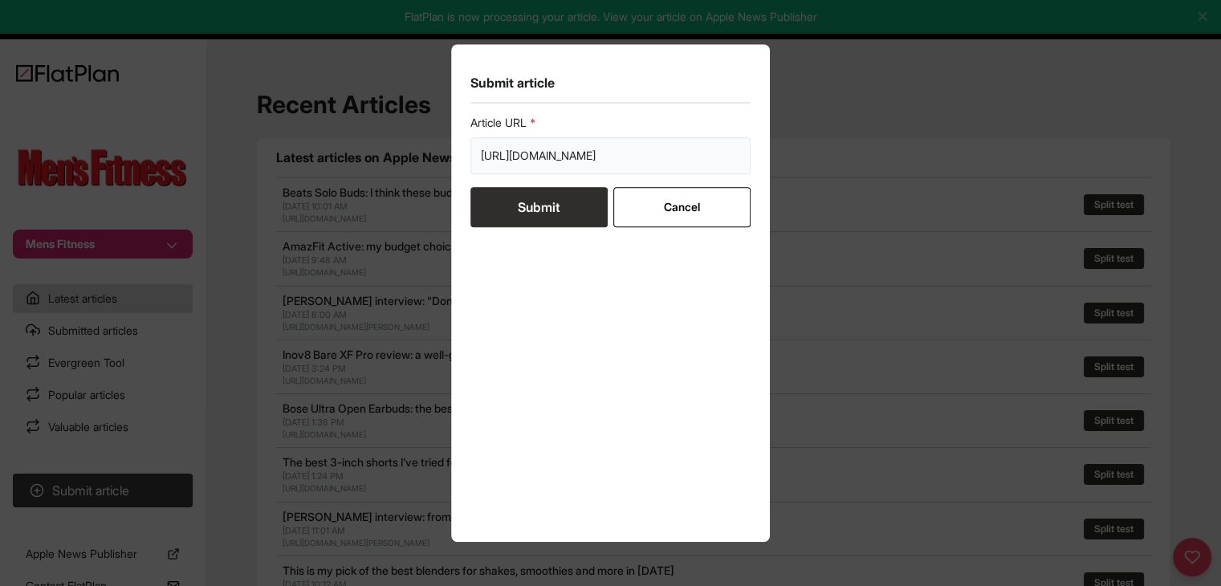
type input "https://mensfitness.co.uk/review/apple-fitness/"
click at [539, 217] on button "Submit" at bounding box center [538, 207] width 137 height 40
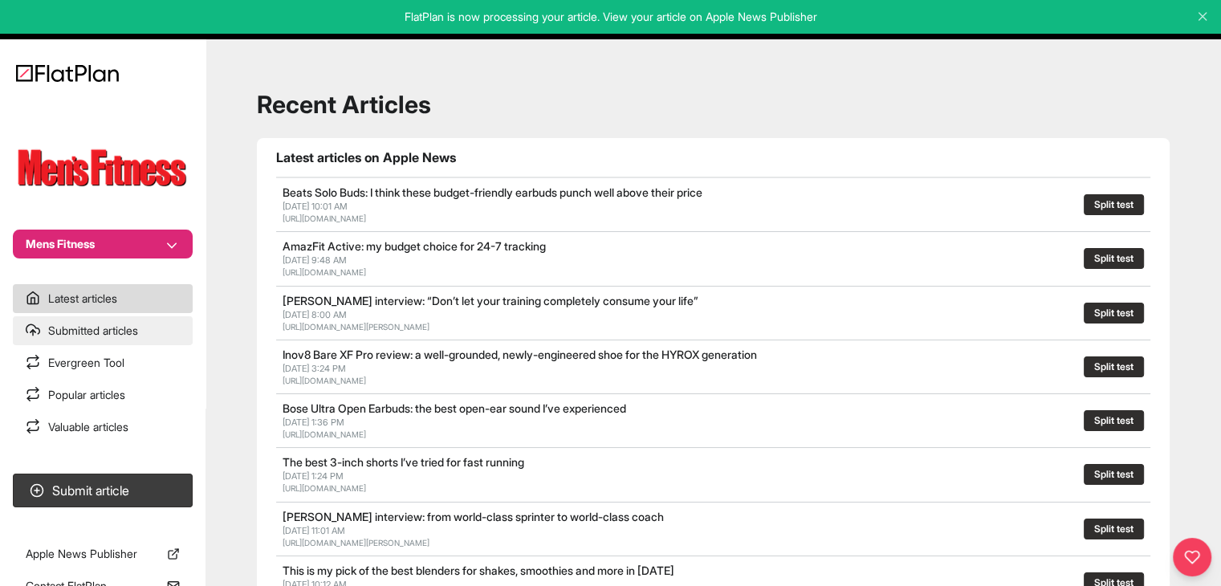
click at [87, 332] on link "Submitted articles" at bounding box center [103, 330] width 180 height 29
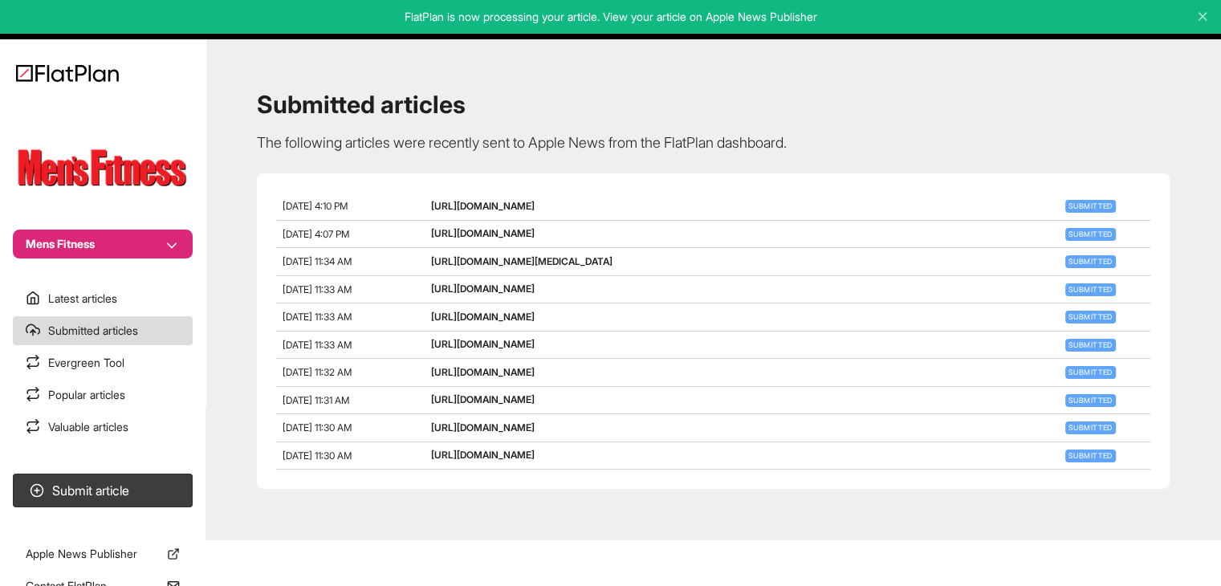
click at [114, 251] on button "Mens Fitness" at bounding box center [103, 244] width 180 height 29
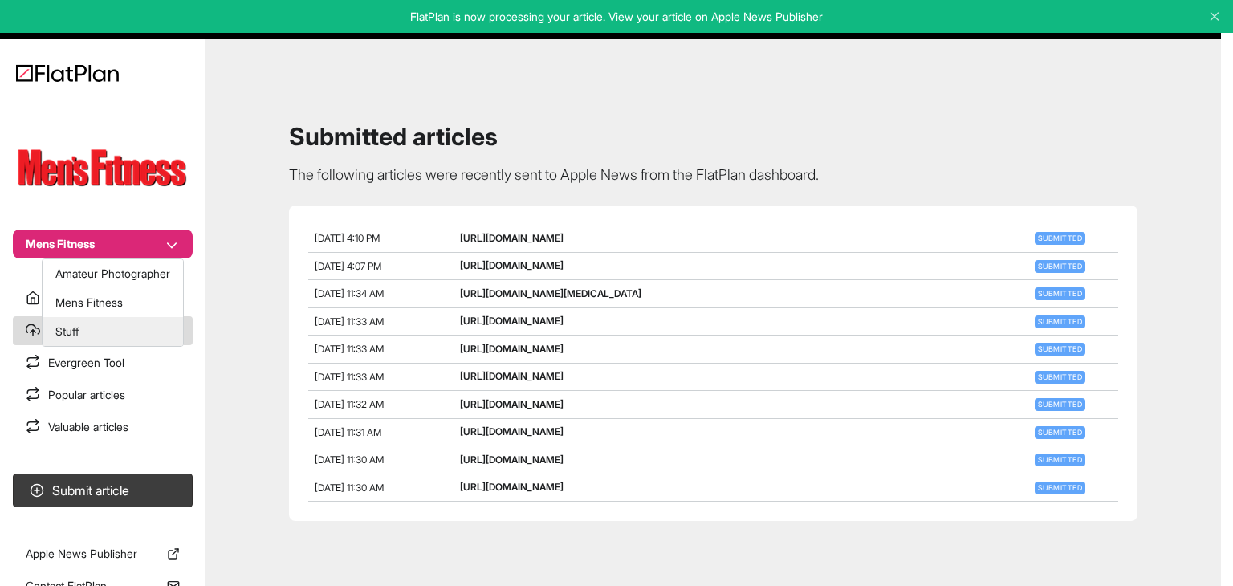
click at [113, 325] on button "Stuff" at bounding box center [113, 331] width 140 height 29
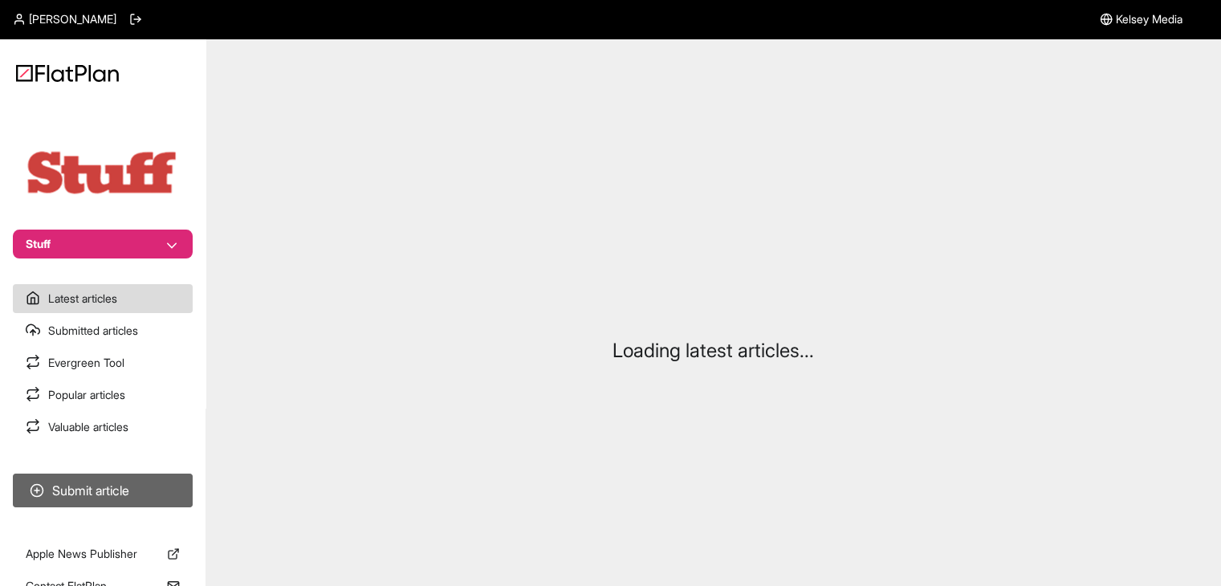
click at [135, 482] on button "Submit article" at bounding box center [103, 491] width 180 height 34
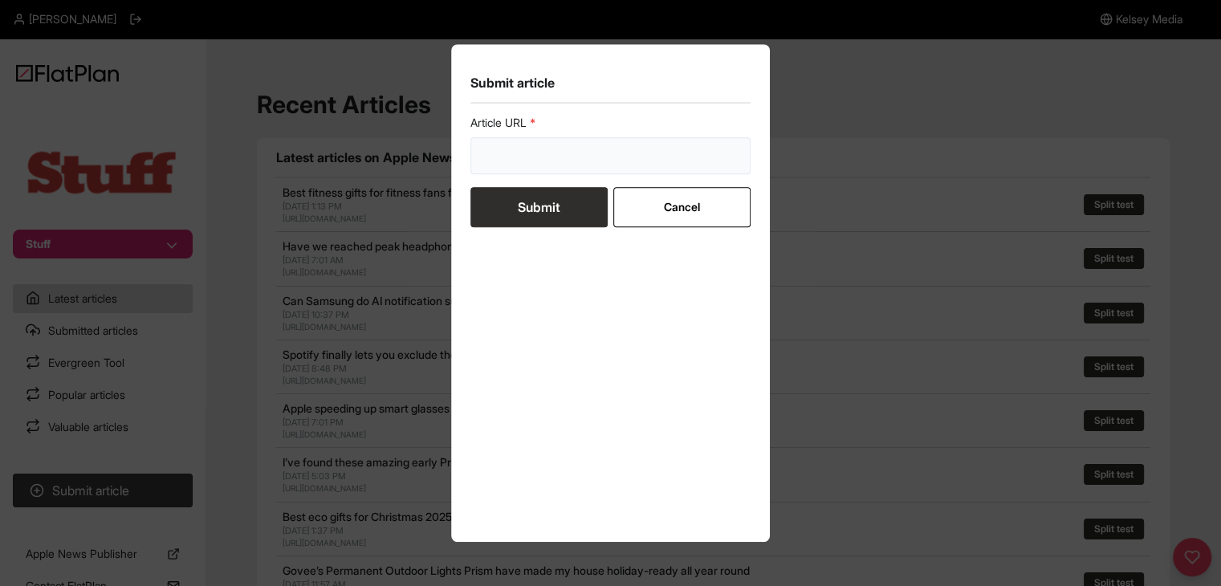
click at [551, 153] on input "url" at bounding box center [610, 155] width 281 height 37
paste input "https://www.stuff.tv/review/tesla-model-3-2024-review/"
type input "https://www.stuff.tv/review/tesla-model-3-2024-review/"
click at [549, 222] on button "Submit" at bounding box center [538, 207] width 137 height 40
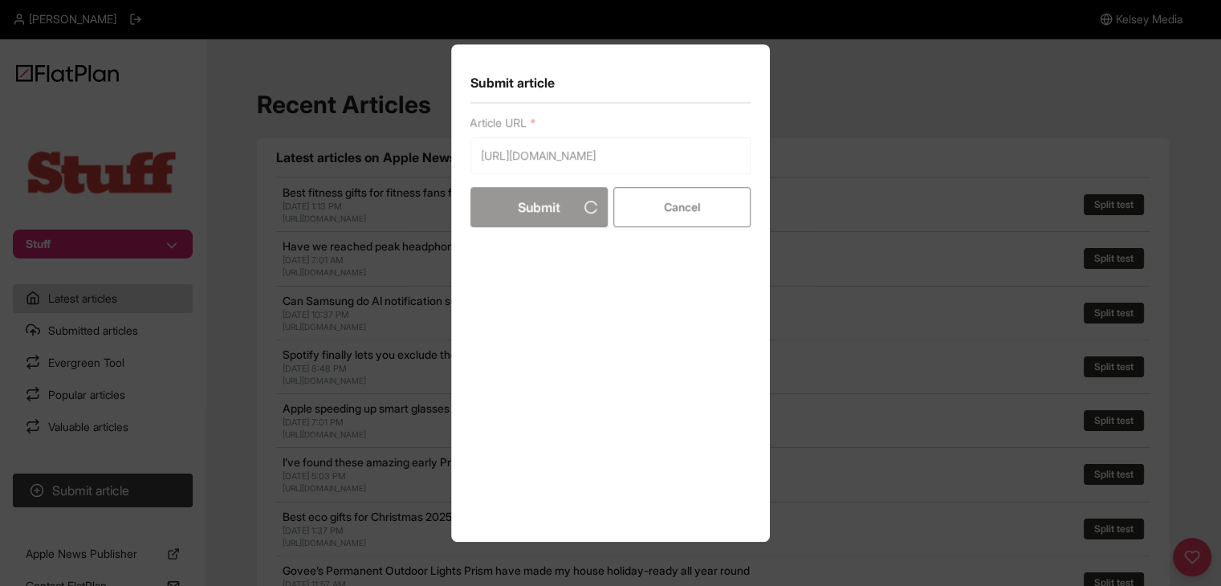
scroll to position [0, 0]
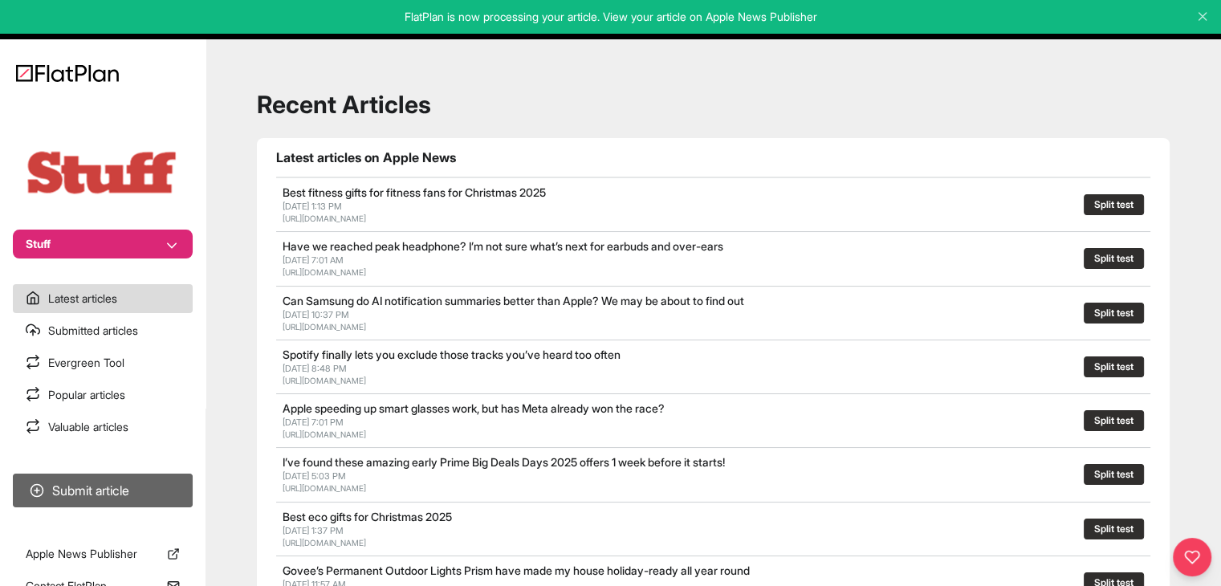
click at [110, 482] on button "Submit article" at bounding box center [103, 491] width 180 height 34
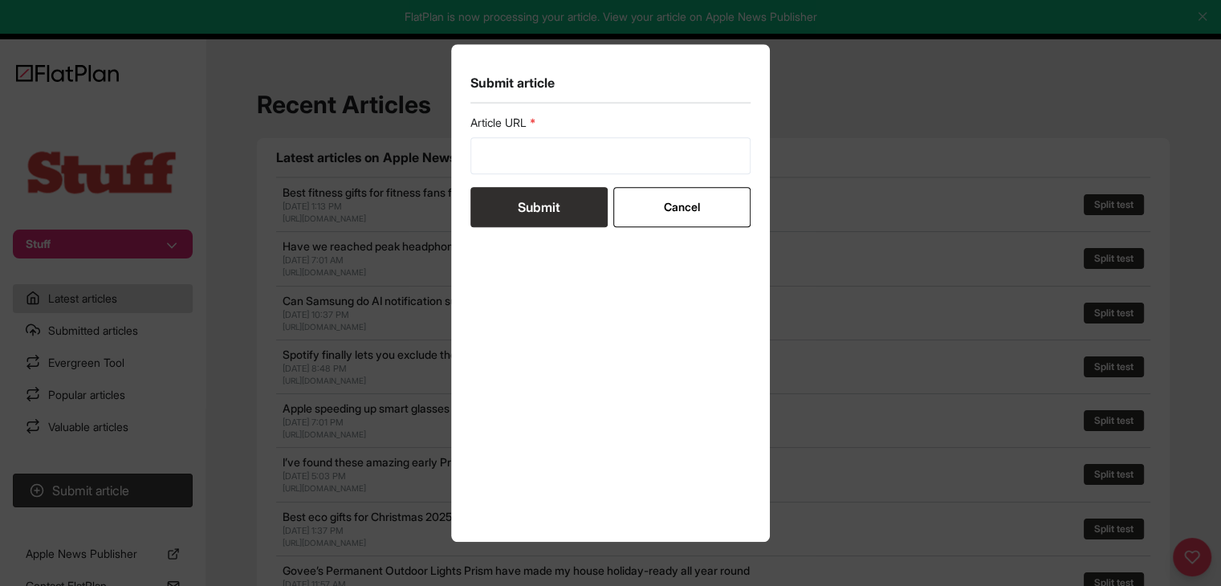
click at [517, 174] on form "Article URL Submit Cancel" at bounding box center [610, 171] width 281 height 112
click at [522, 168] on input "url" at bounding box center [610, 155] width 281 height 37
paste input "https://www.stuff.tv/features/best-affordable-ev/"
type input "https://www.stuff.tv/features/best-affordable-ev/"
click at [525, 195] on button "Submit" at bounding box center [538, 207] width 137 height 40
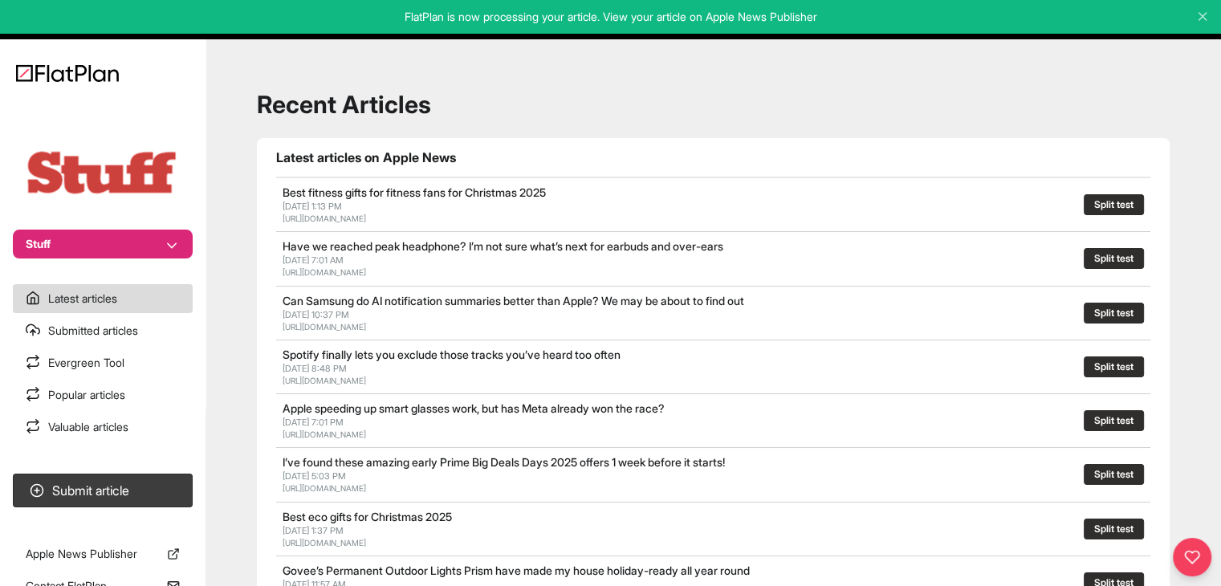
click at [97, 242] on button "Stuff" at bounding box center [103, 244] width 180 height 29
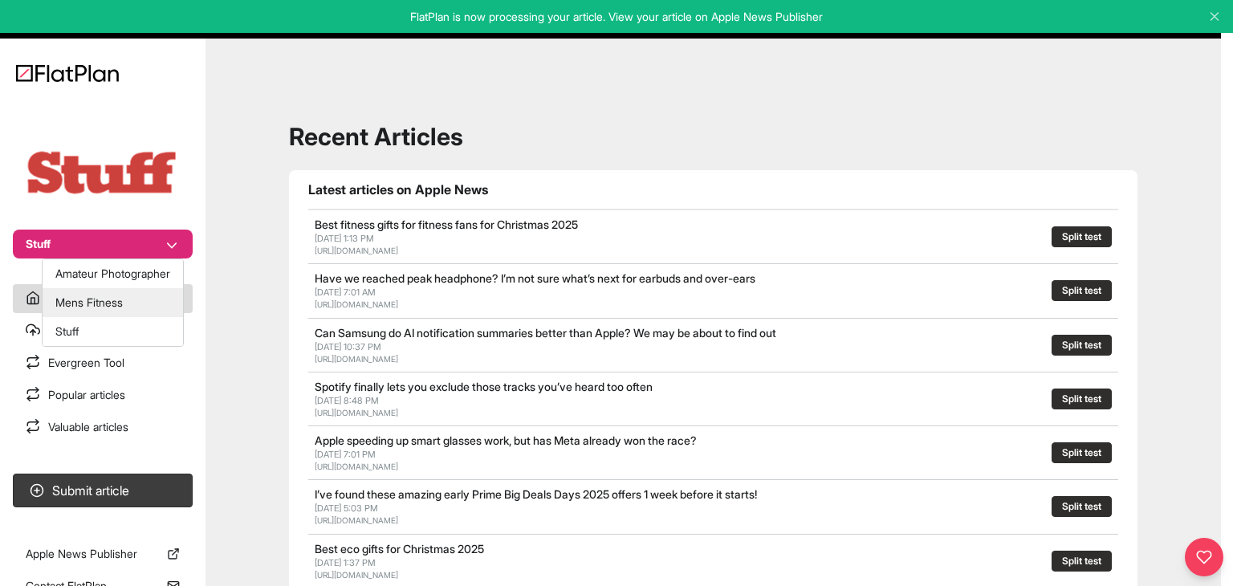
click at [110, 303] on button "Mens Fitness" at bounding box center [113, 302] width 140 height 29
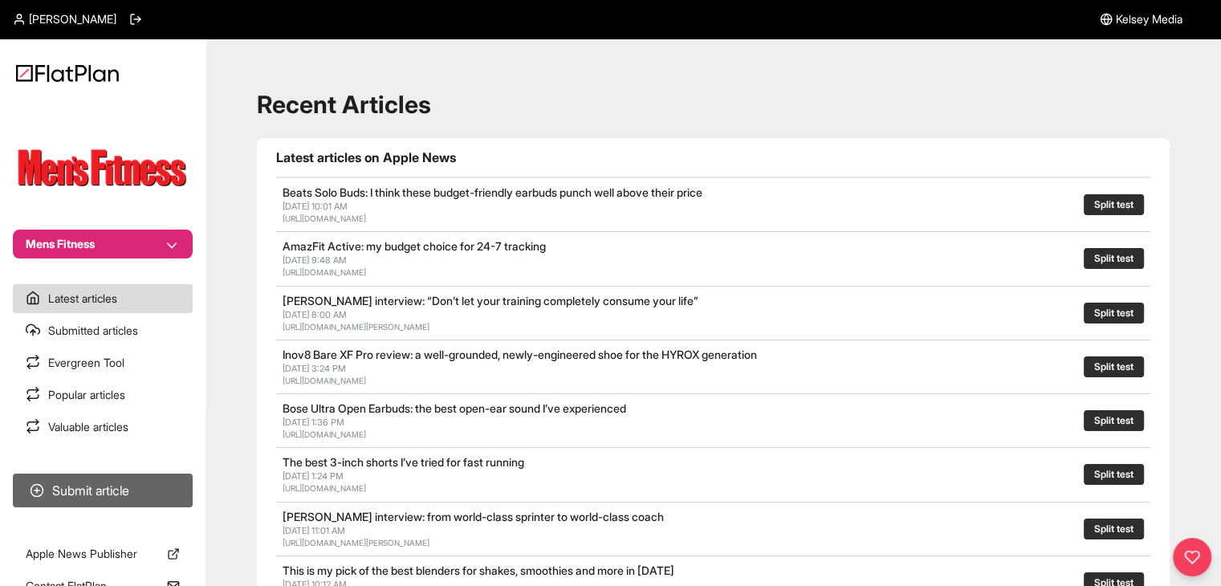
click at [136, 489] on button "Submit article" at bounding box center [103, 491] width 180 height 34
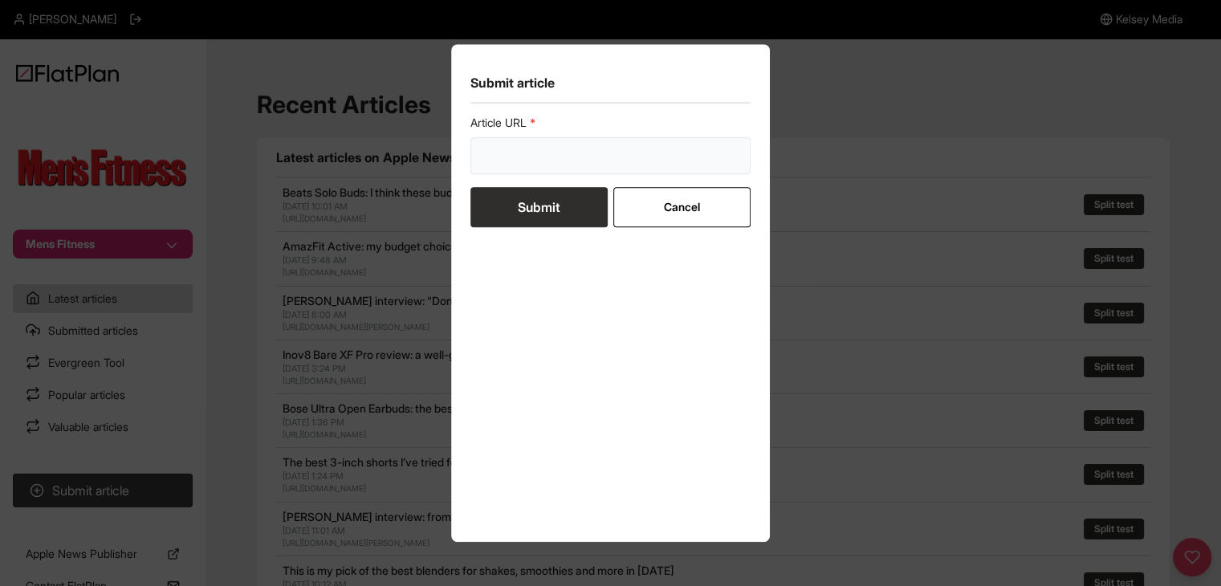
click at [584, 151] on input "url" at bounding box center [610, 155] width 281 height 37
paste input "https://mensfitness.co.uk/news/burn-belly-fat/"
type input "https://mensfitness.co.uk/news/burn-belly-fat/"
click at [557, 218] on button "Submit" at bounding box center [538, 207] width 137 height 40
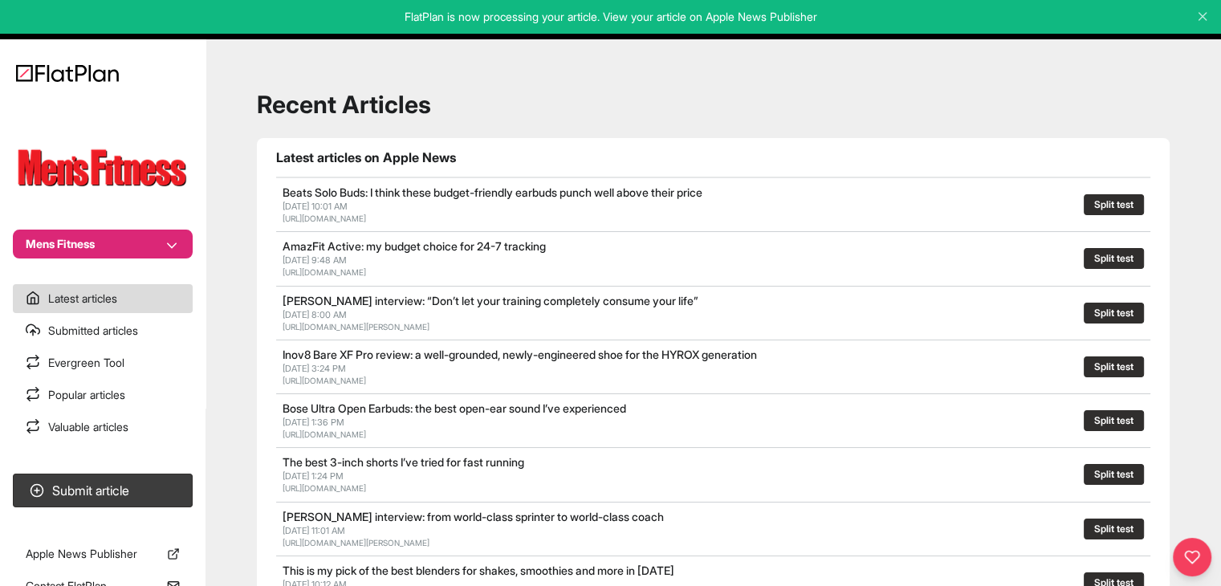
click at [111, 255] on button "Mens Fitness" at bounding box center [103, 244] width 180 height 29
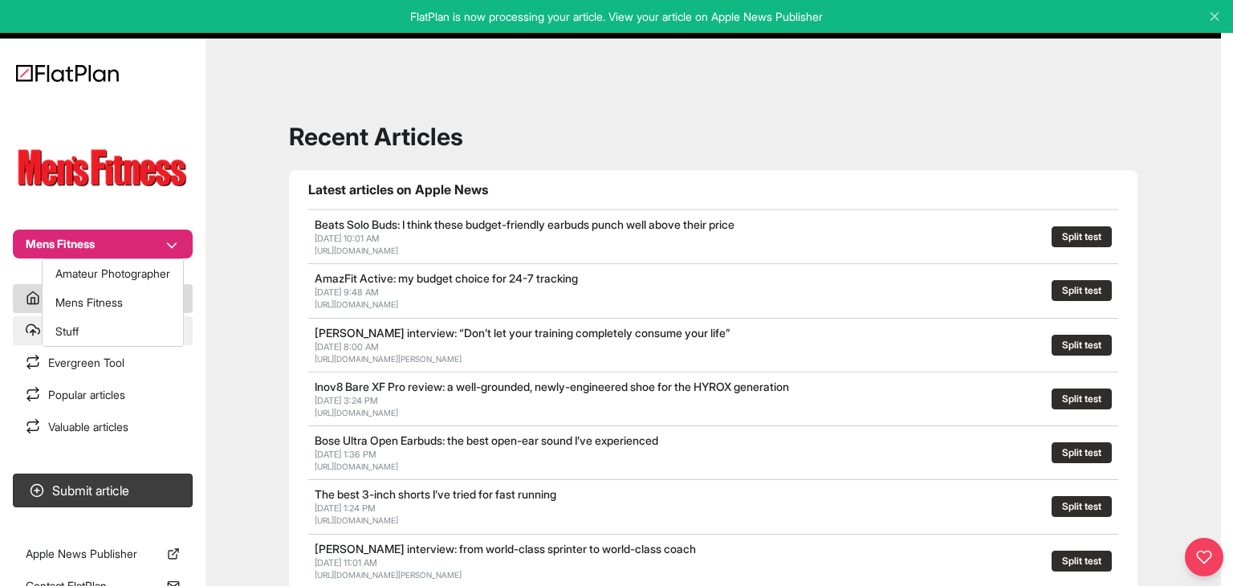
click at [112, 338] on button "Stuff" at bounding box center [113, 331] width 140 height 29
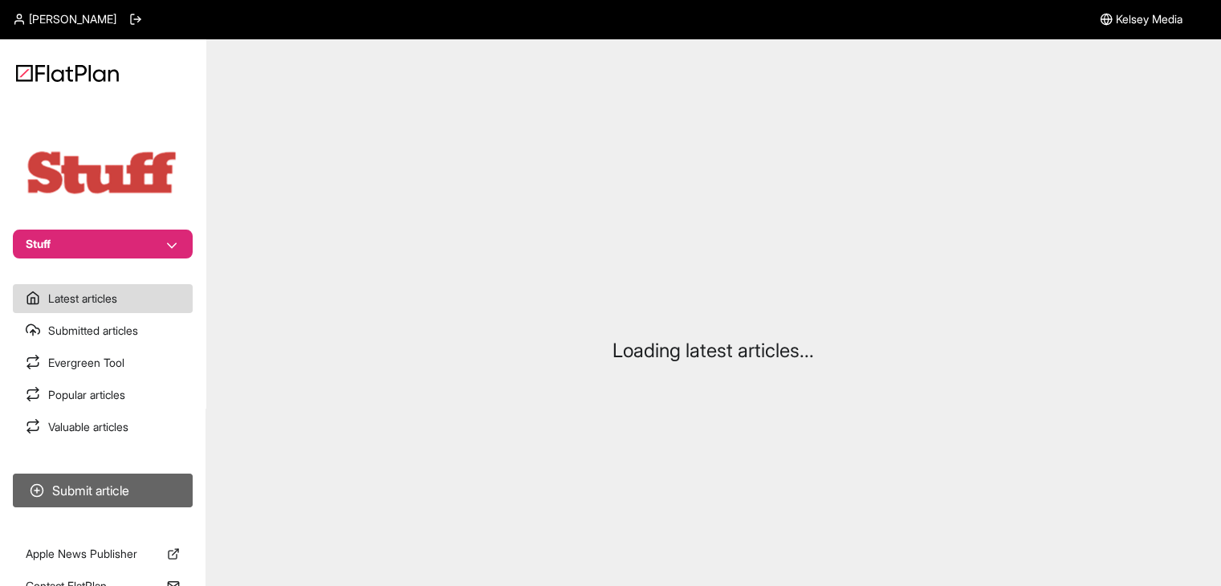
click at [148, 482] on button "Submit article" at bounding box center [103, 491] width 180 height 34
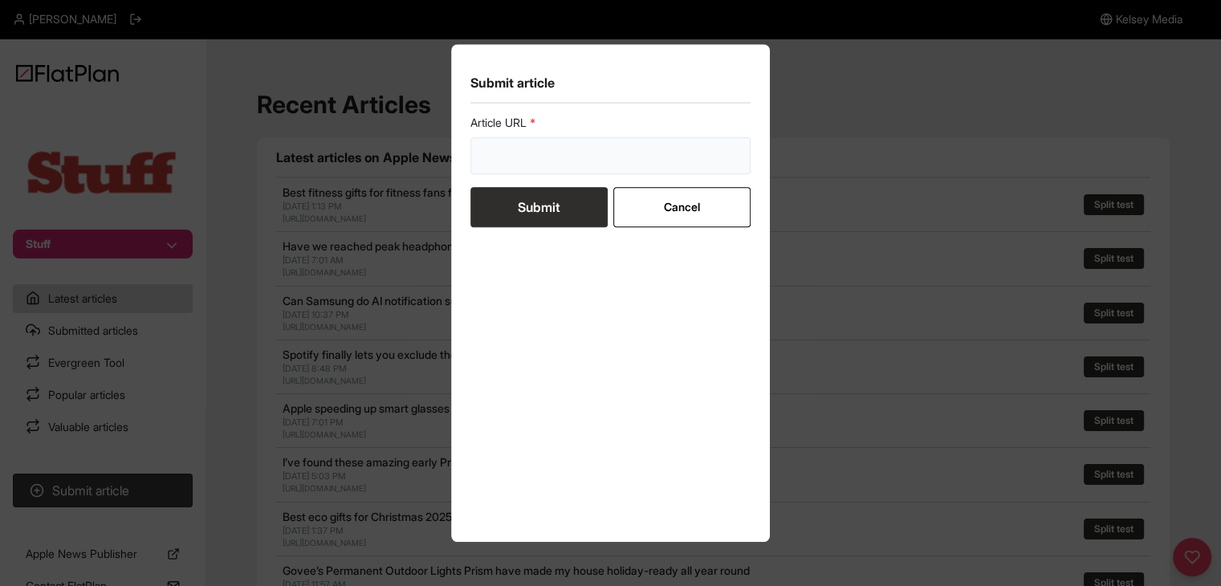
click at [589, 155] on input "url" at bounding box center [610, 155] width 281 height 37
paste input "[URL][DOMAIN_NAME]"
type input "[URL][DOMAIN_NAME]"
click at [565, 184] on form "Article URL [URL][DOMAIN_NAME] Submit Cancel" at bounding box center [610, 171] width 281 height 112
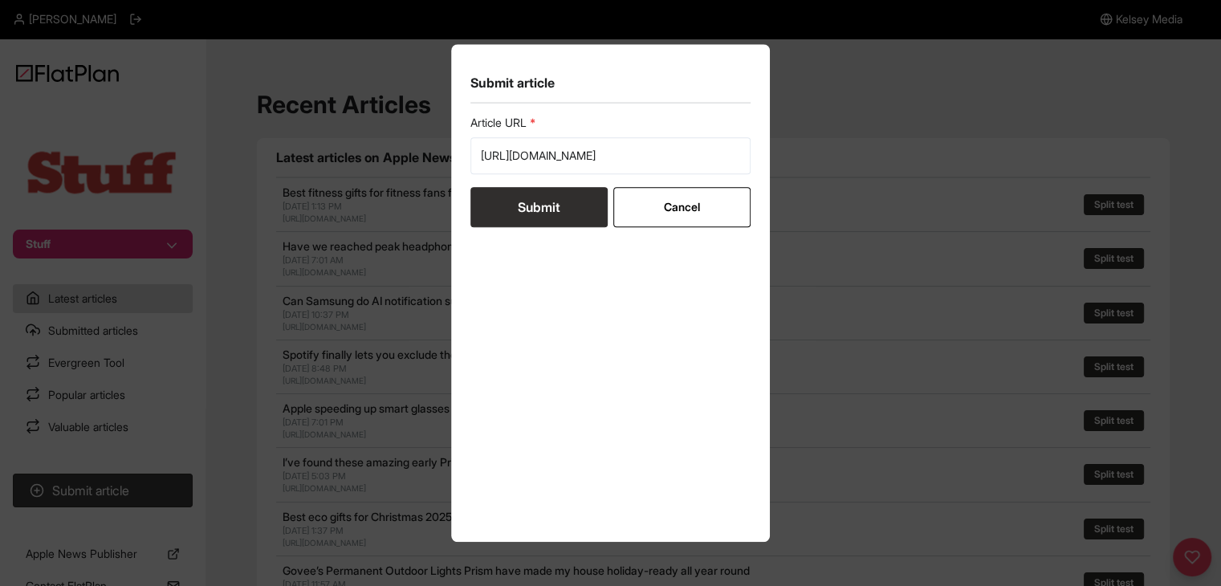
scroll to position [0, 0]
click at [571, 198] on button "Submit" at bounding box center [538, 207] width 137 height 40
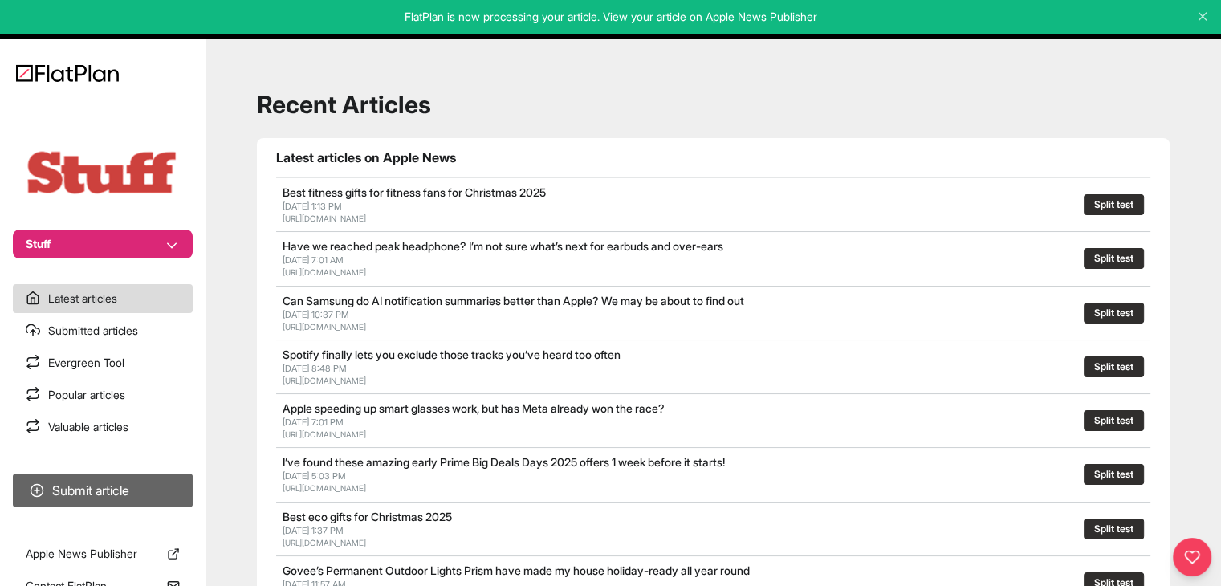
click at [178, 479] on button "Submit article" at bounding box center [103, 491] width 180 height 34
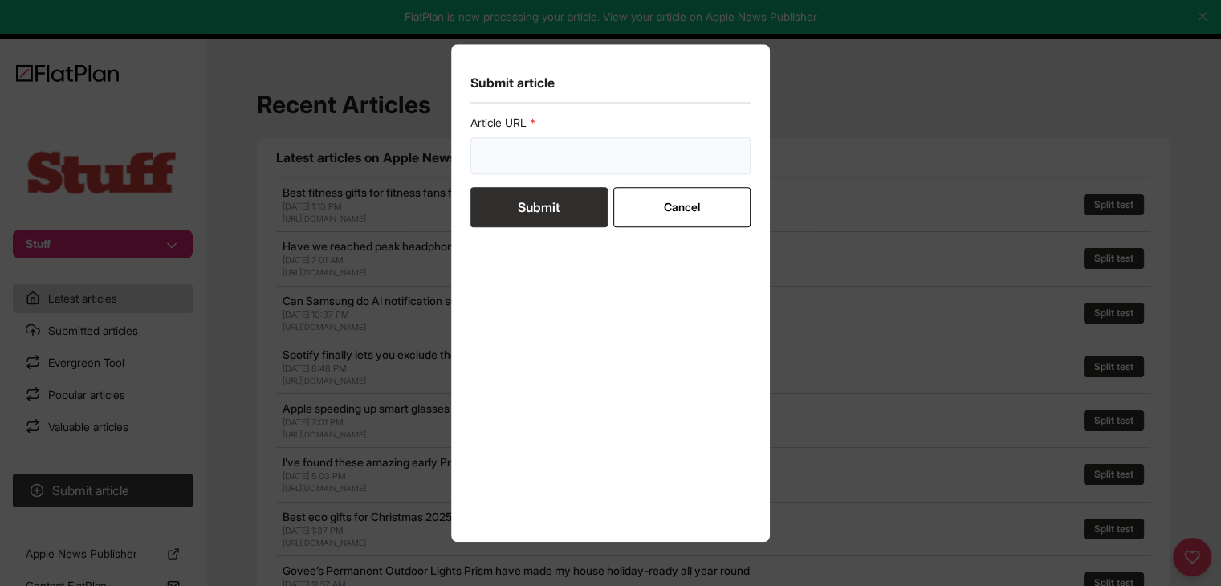
click at [571, 168] on input "url" at bounding box center [610, 155] width 281 height 37
paste input "[URL][DOMAIN_NAME]"
type input "[URL][DOMAIN_NAME]"
click at [547, 203] on button "Submit" at bounding box center [538, 207] width 137 height 40
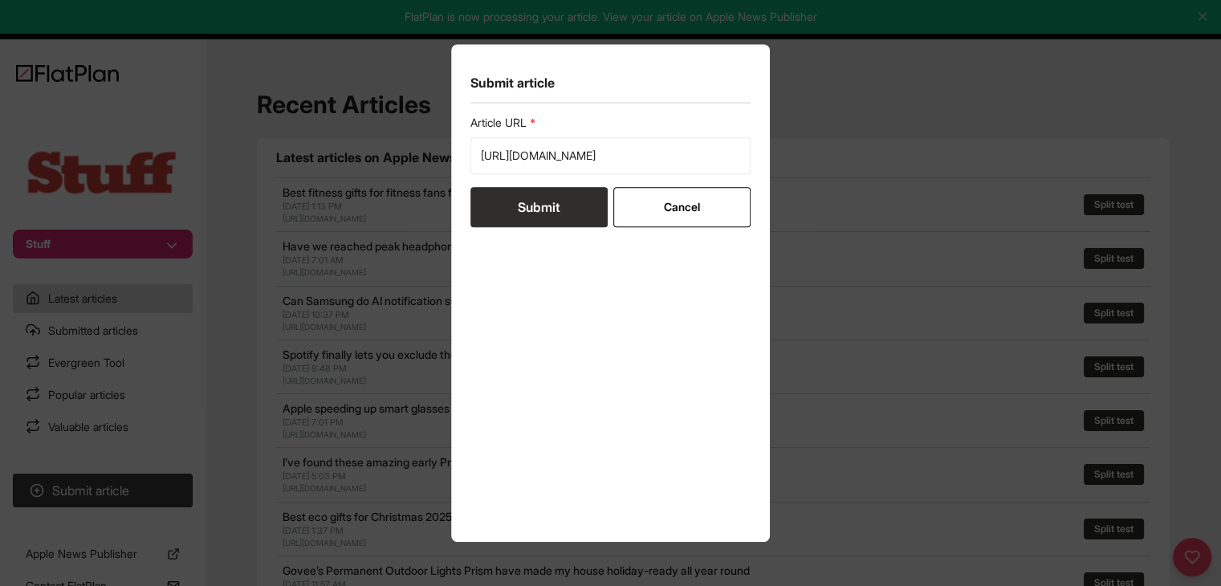
scroll to position [0, 0]
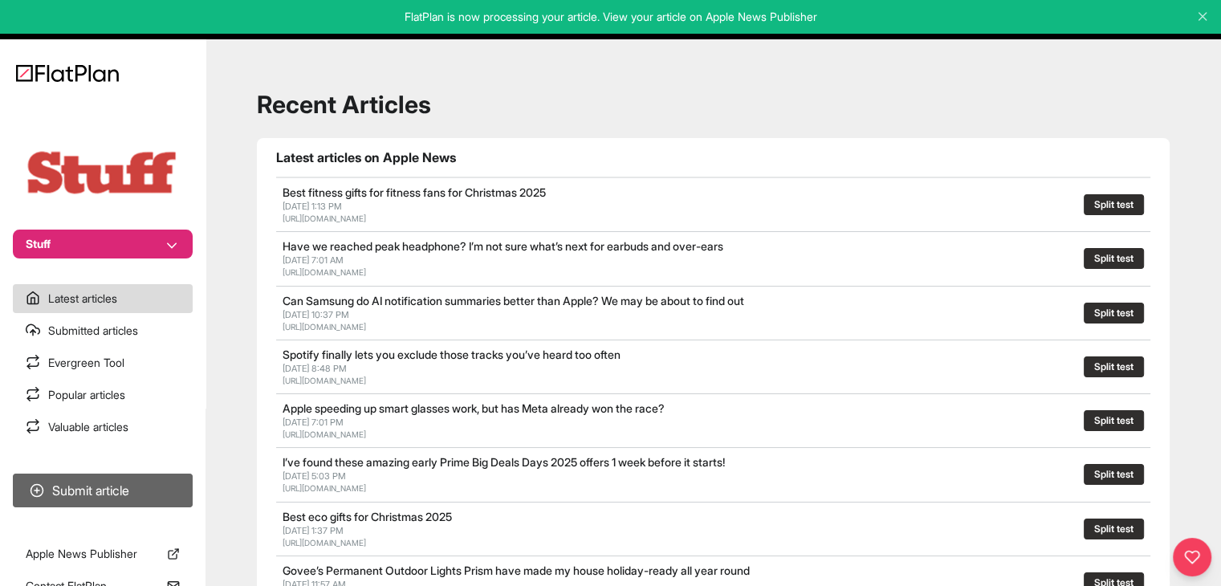
click at [160, 479] on button "Submit article" at bounding box center [103, 491] width 180 height 34
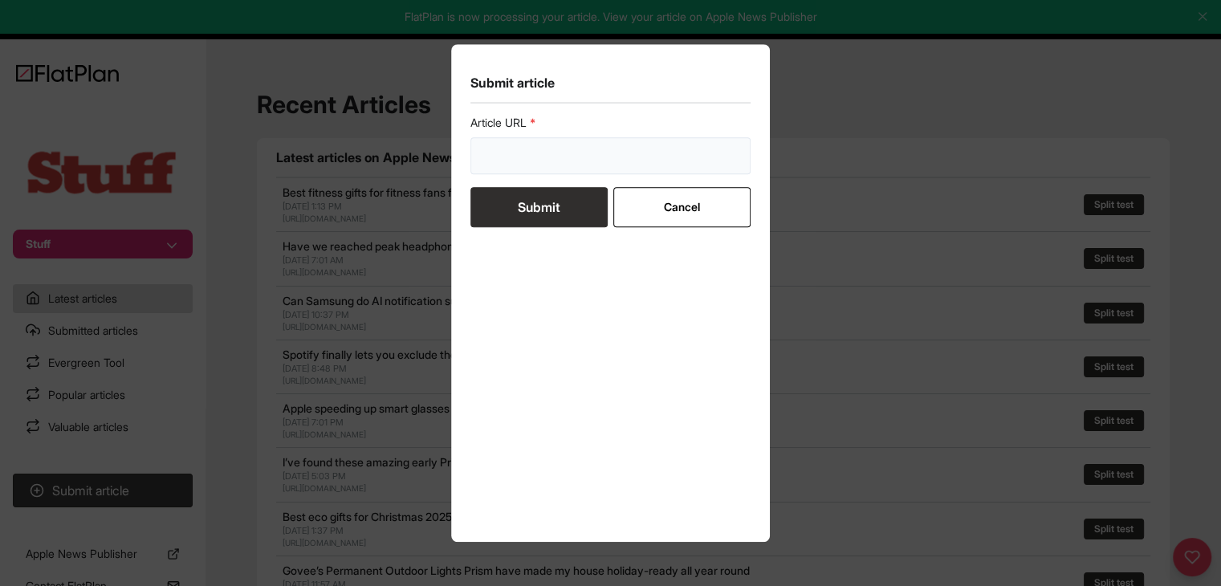
click at [490, 165] on input "url" at bounding box center [610, 155] width 281 height 37
paste input "[URL][DOMAIN_NAME]"
type input "[URL][DOMAIN_NAME]"
click at [510, 213] on button "Submit" at bounding box center [538, 207] width 137 height 40
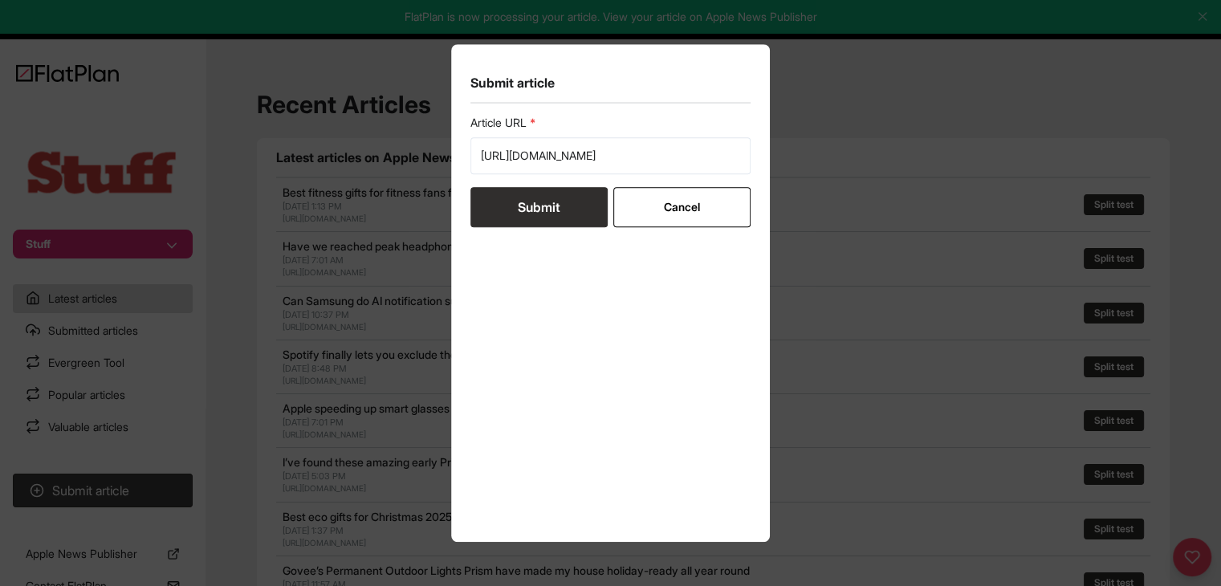
scroll to position [0, 0]
